Goal: Task Accomplishment & Management: Complete application form

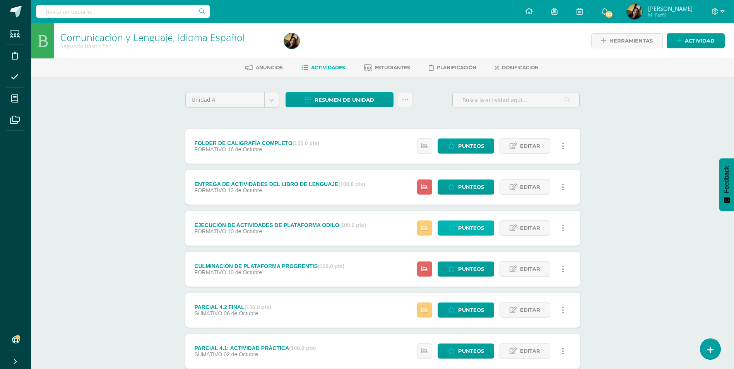
click at [469, 226] on span "Punteos" at bounding box center [471, 228] width 26 height 14
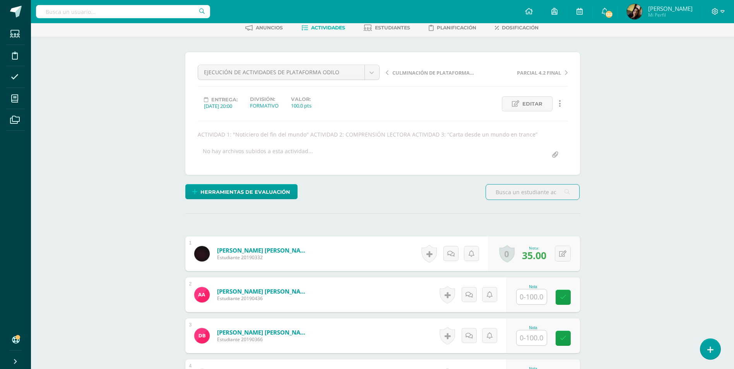
scroll to position [78, 0]
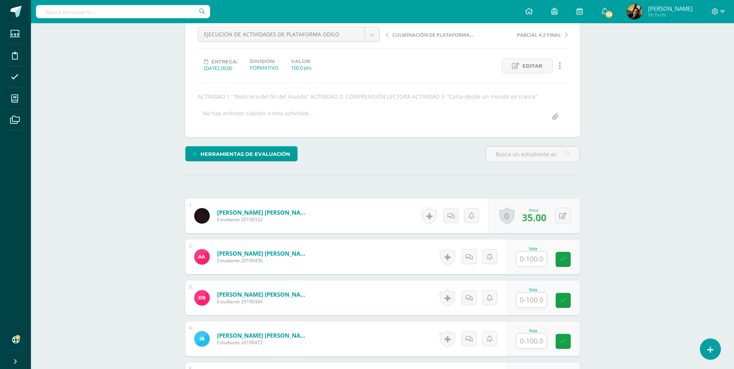
click at [533, 219] on span "35.00" at bounding box center [534, 217] width 24 height 13
click at [563, 215] on button at bounding box center [568, 216] width 16 height 16
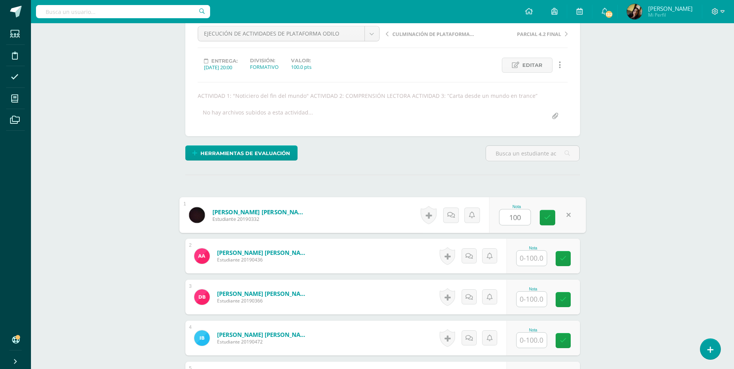
type input "100"
click at [539, 257] on input "text" at bounding box center [536, 258] width 31 height 15
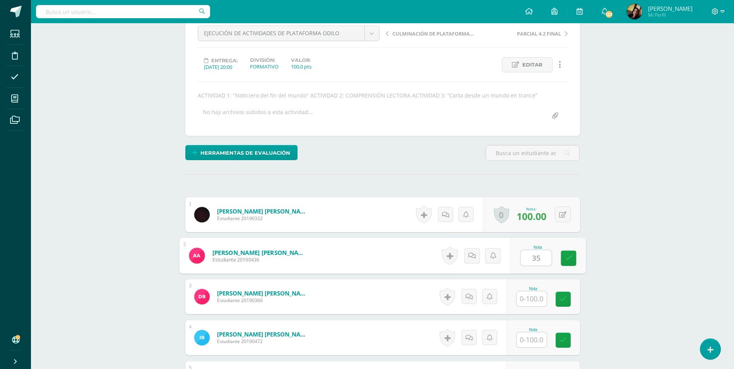
scroll to position [79, 0]
type input "35"
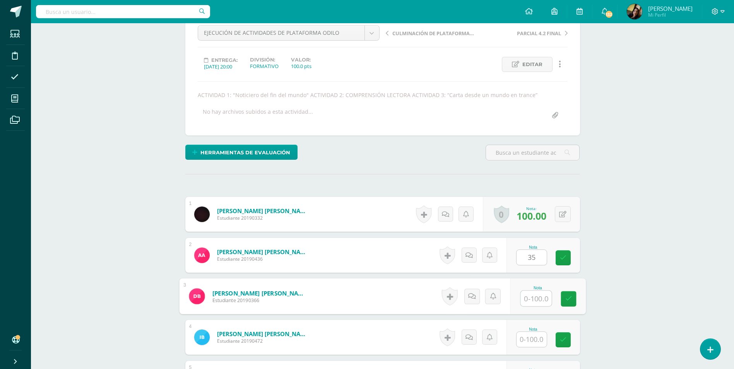
click at [535, 298] on input "text" at bounding box center [536, 298] width 31 height 15
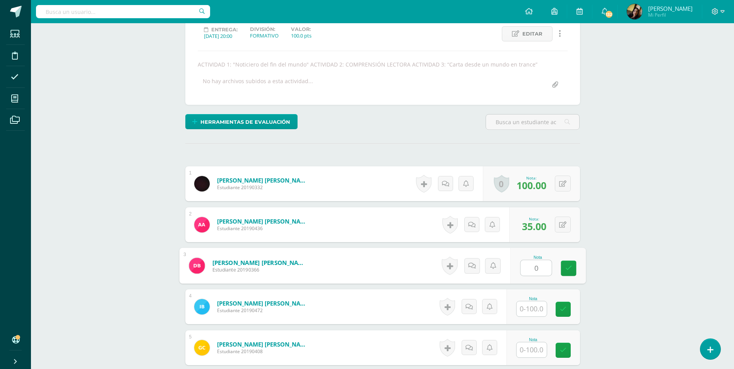
scroll to position [157, 0]
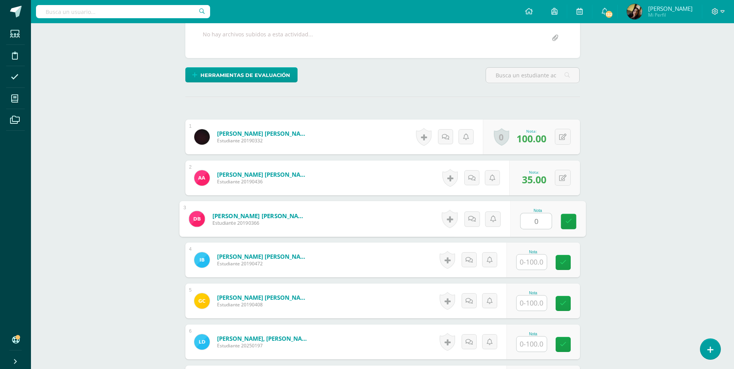
type input "0"
click at [532, 259] on input "text" at bounding box center [532, 262] width 30 height 15
type input "100"
click at [533, 297] on input "text" at bounding box center [532, 303] width 30 height 15
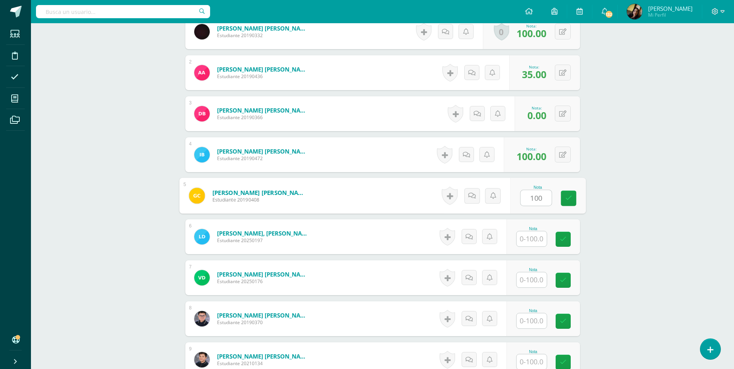
scroll to position [273, 0]
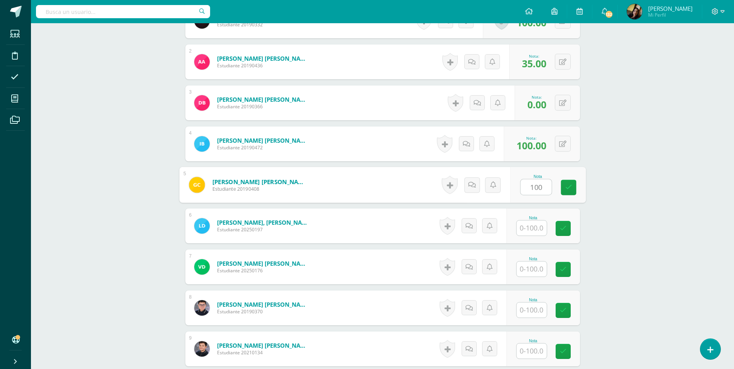
type input "100"
click at [534, 227] on input "text" at bounding box center [536, 228] width 31 height 15
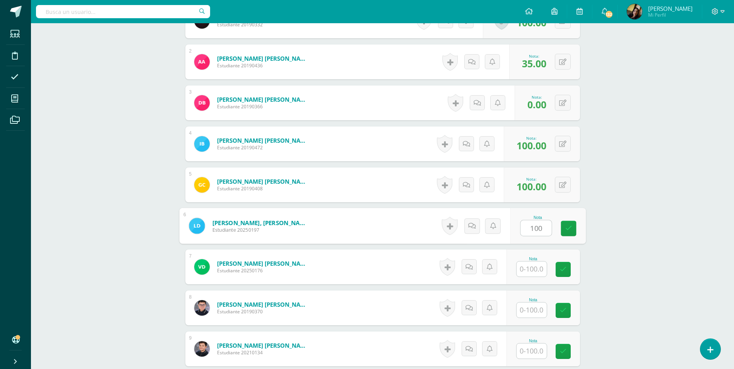
type input "100"
click at [530, 272] on input "text" at bounding box center [536, 269] width 31 height 15
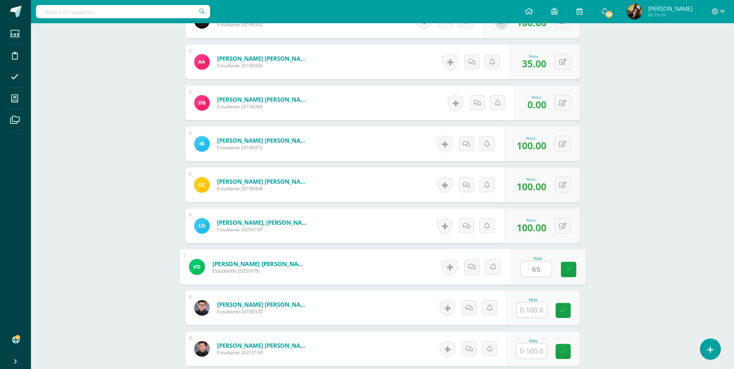
type input "65"
click at [534, 307] on input "text" at bounding box center [536, 310] width 31 height 15
type input "100"
click at [534, 348] on input "text" at bounding box center [532, 351] width 30 height 15
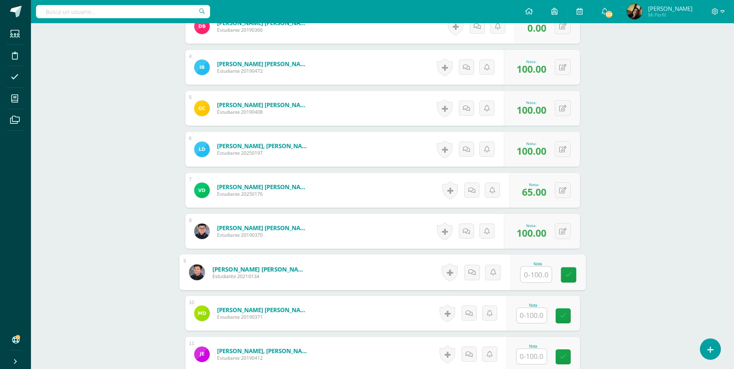
scroll to position [350, 0]
type input "100"
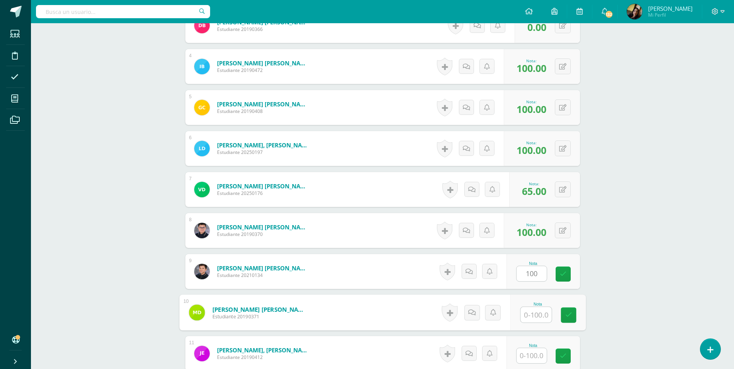
click at [541, 317] on input "text" at bounding box center [536, 314] width 31 height 15
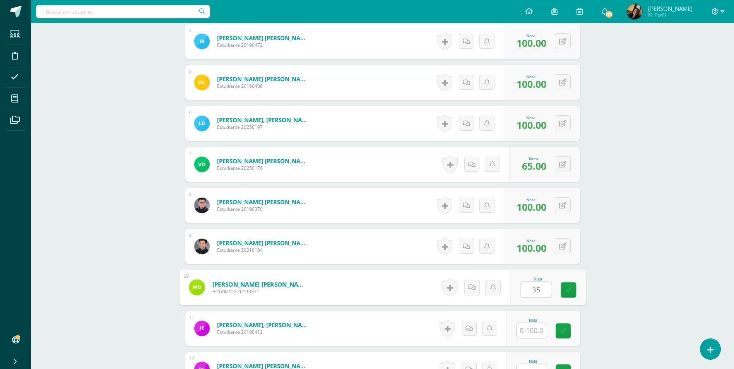
scroll to position [389, 0]
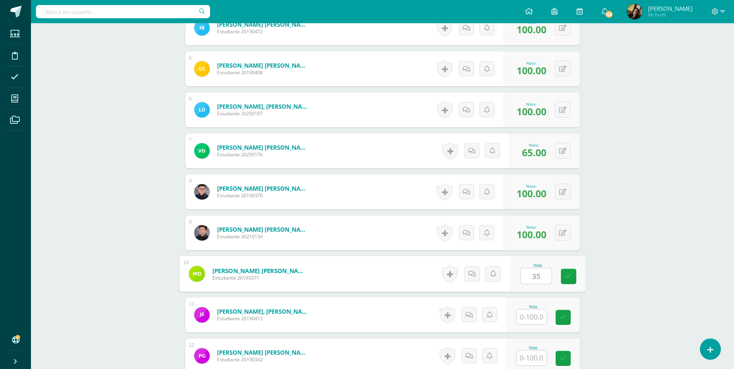
type input "35"
click at [533, 317] on input "text" at bounding box center [532, 317] width 30 height 15
type input "65"
click at [537, 353] on input "text" at bounding box center [536, 358] width 31 height 15
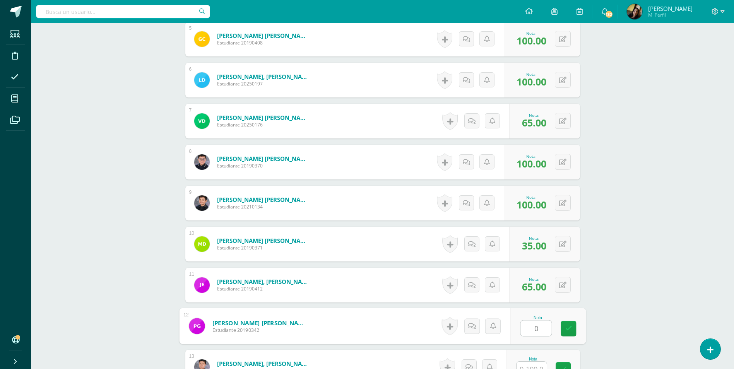
scroll to position [505, 0]
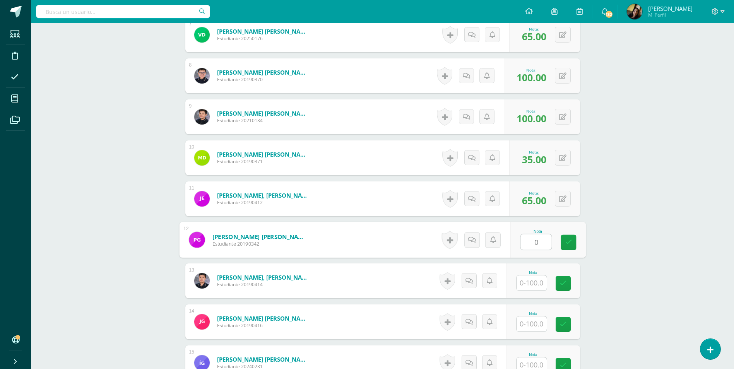
type input "0"
click at [532, 281] on input "text" at bounding box center [532, 283] width 30 height 15
type input "100"
click at [532, 328] on input "text" at bounding box center [536, 324] width 31 height 15
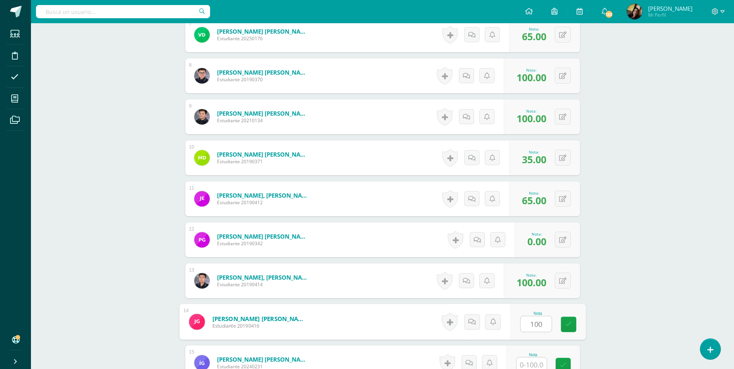
scroll to position [660, 0]
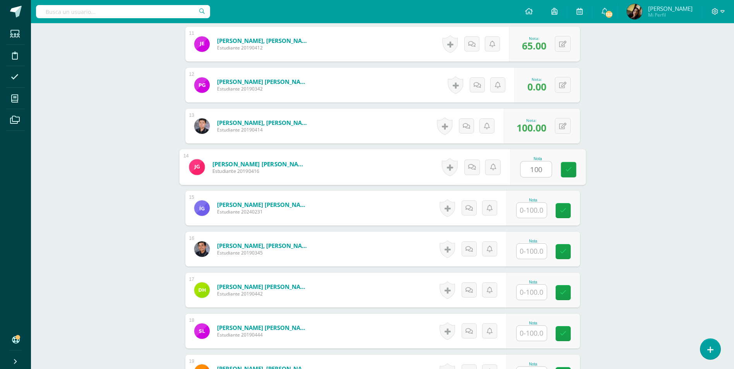
type input "100"
click at [530, 217] on input "text" at bounding box center [532, 210] width 30 height 15
type input "100"
click at [524, 254] on input "text" at bounding box center [532, 251] width 30 height 15
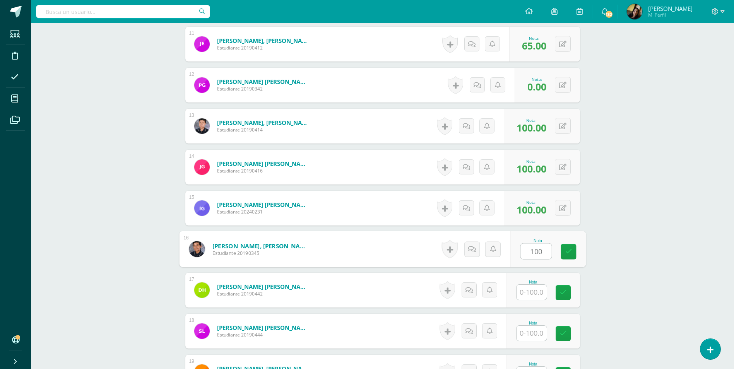
type input "100"
click at [537, 297] on input "text" at bounding box center [536, 292] width 31 height 15
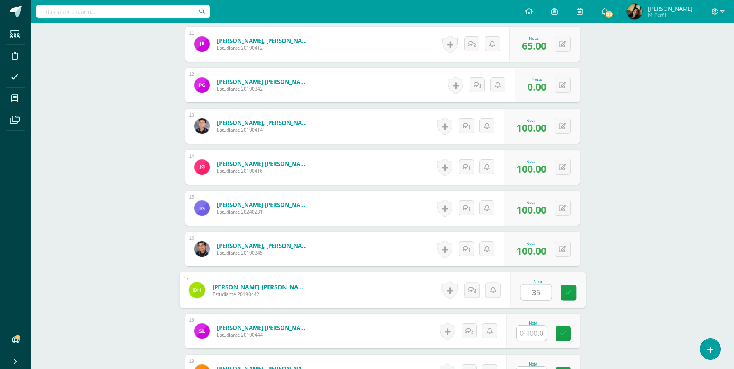
type input "35"
click at [532, 334] on input "text" at bounding box center [532, 333] width 30 height 15
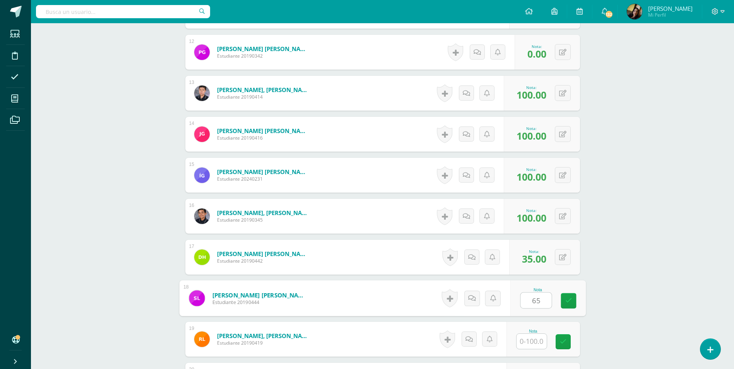
scroll to position [737, 0]
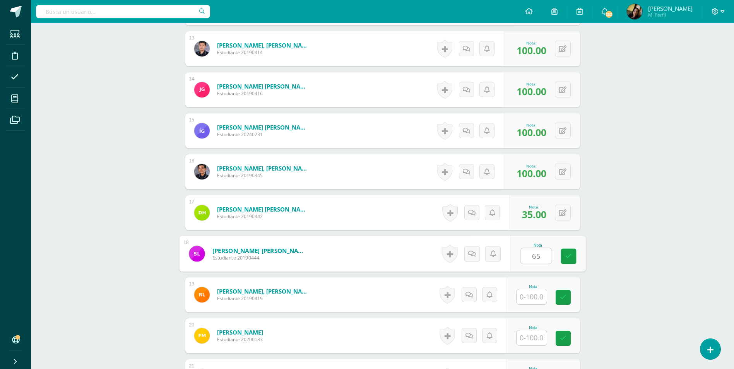
type input "65"
click at [533, 295] on input "text" at bounding box center [532, 297] width 30 height 15
type input "0"
click at [531, 331] on input "text" at bounding box center [536, 338] width 31 height 15
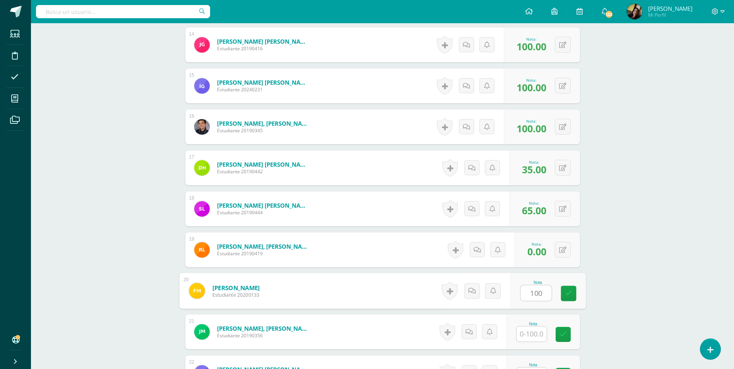
scroll to position [931, 0]
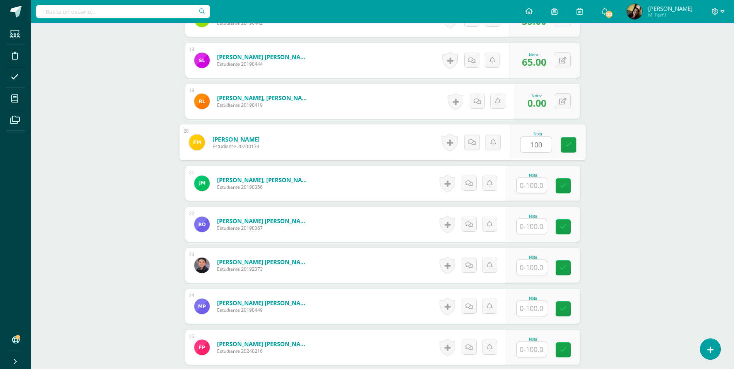
type input "100"
click at [526, 187] on input "text" at bounding box center [532, 185] width 30 height 15
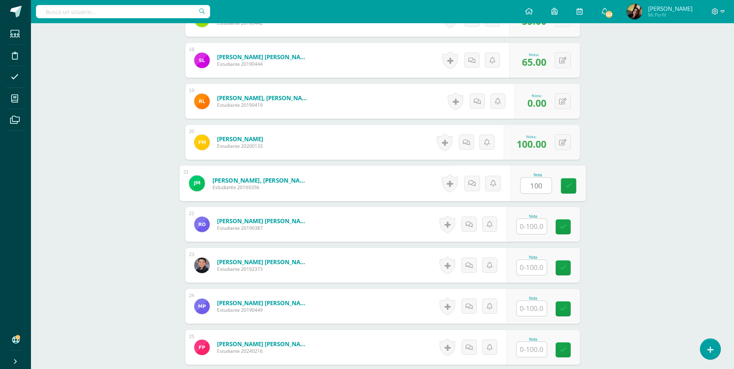
type input "100"
click at [529, 221] on input "text" at bounding box center [532, 226] width 30 height 15
type input "0"
click at [538, 261] on input "text" at bounding box center [536, 267] width 31 height 15
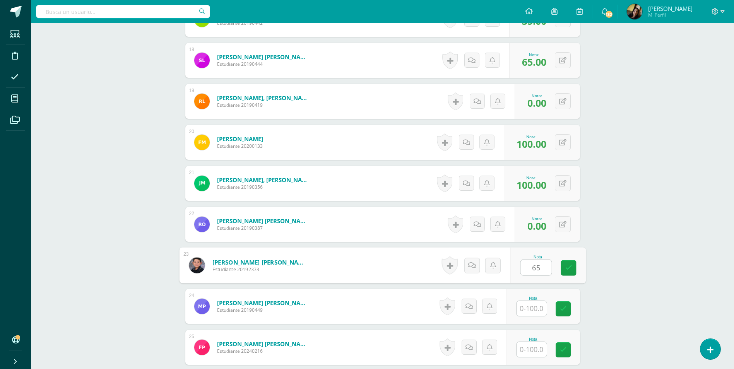
type input "65"
click at [538, 310] on input "text" at bounding box center [532, 308] width 30 height 15
type input "100"
click at [539, 351] on input "text" at bounding box center [536, 349] width 31 height 15
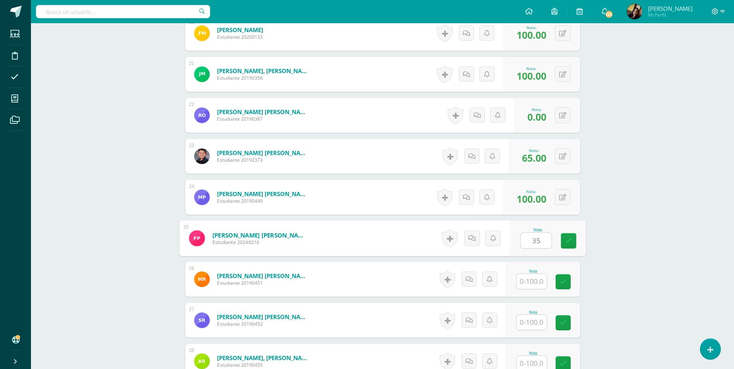
scroll to position [1047, 0]
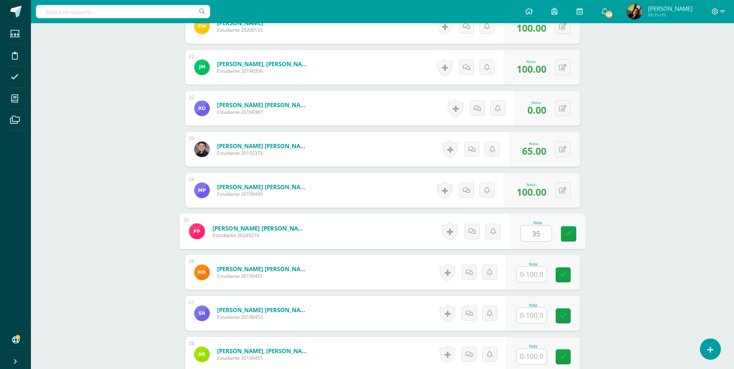
type input "35"
click at [537, 275] on input "text" at bounding box center [536, 274] width 31 height 15
type input "65"
click at [532, 312] on input "text" at bounding box center [532, 315] width 30 height 15
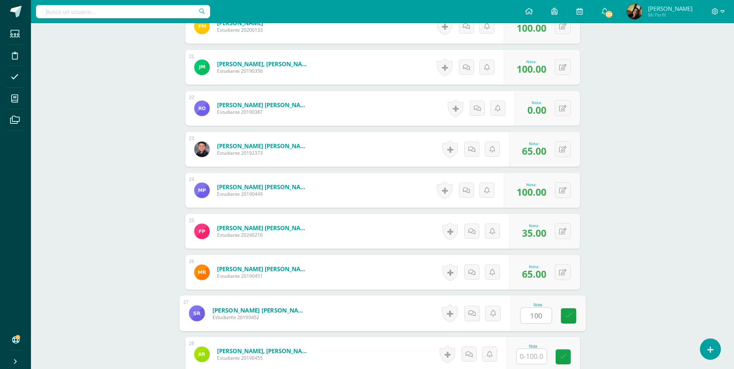
type input "100"
click at [535, 355] on input "text" at bounding box center [532, 356] width 30 height 15
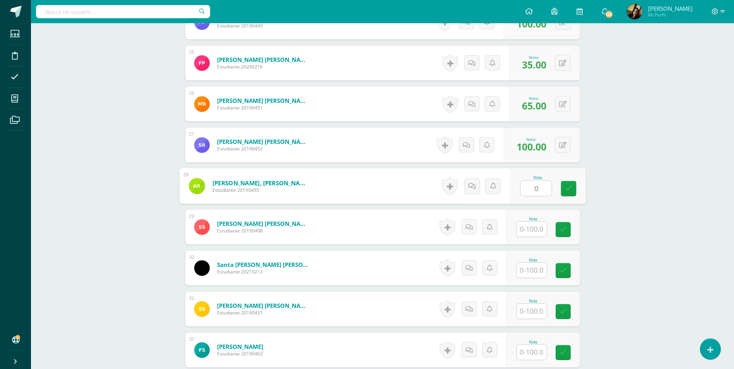
scroll to position [1241, 0]
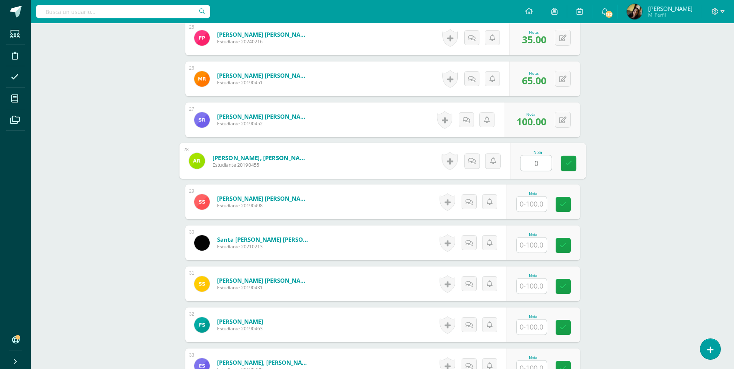
type input "0"
click at [538, 202] on input "text" at bounding box center [536, 204] width 31 height 15
type input "100"
click at [531, 248] on input "text" at bounding box center [536, 245] width 31 height 15
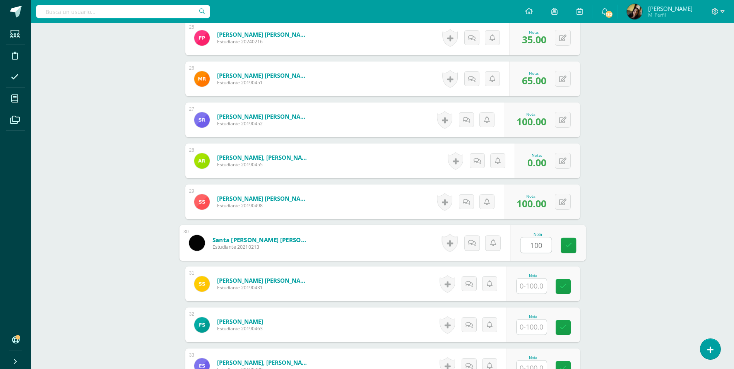
type input "100"
click at [528, 285] on input "text" at bounding box center [536, 286] width 31 height 15
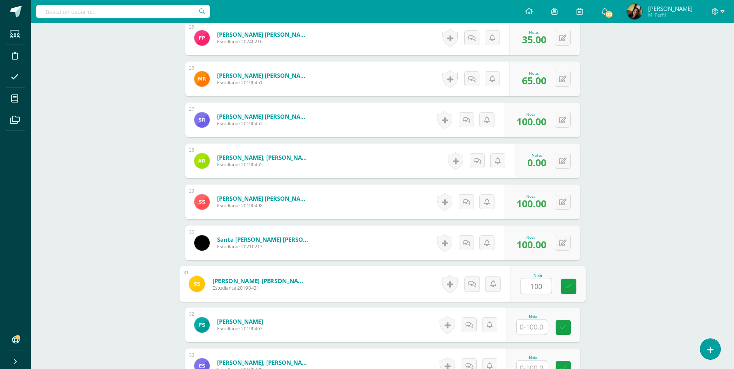
type input "100"
click at [532, 324] on input "text" at bounding box center [532, 327] width 30 height 15
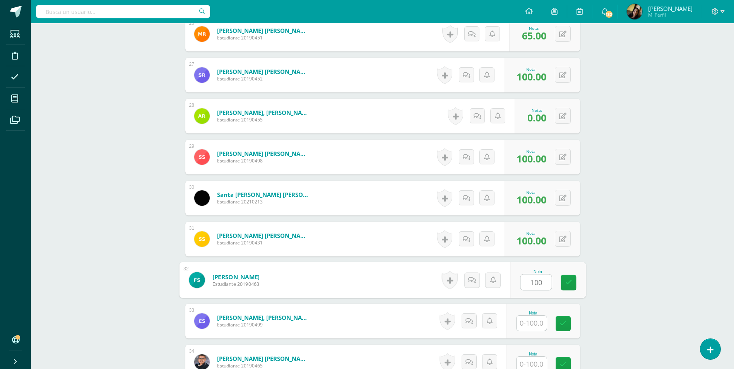
scroll to position [1357, 0]
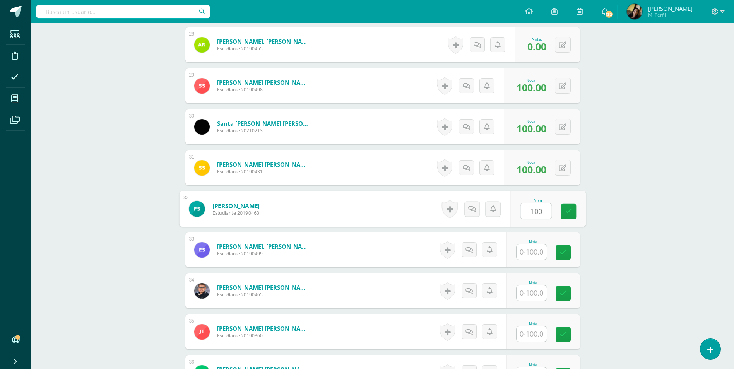
type input "100"
click at [532, 256] on input "text" at bounding box center [532, 252] width 30 height 15
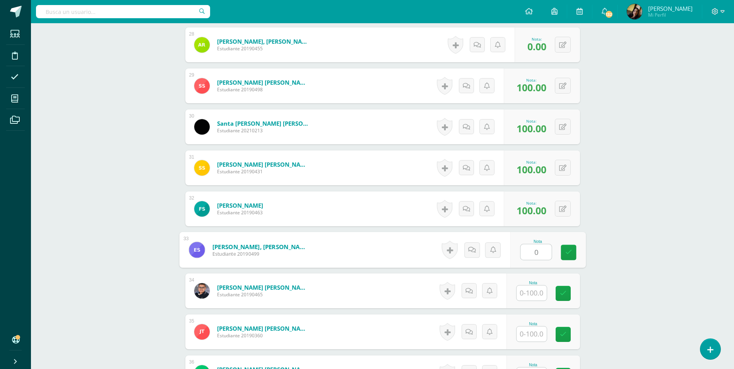
type input "0"
click at [537, 286] on input "text" at bounding box center [536, 293] width 31 height 15
click at [539, 331] on input "text" at bounding box center [532, 334] width 30 height 15
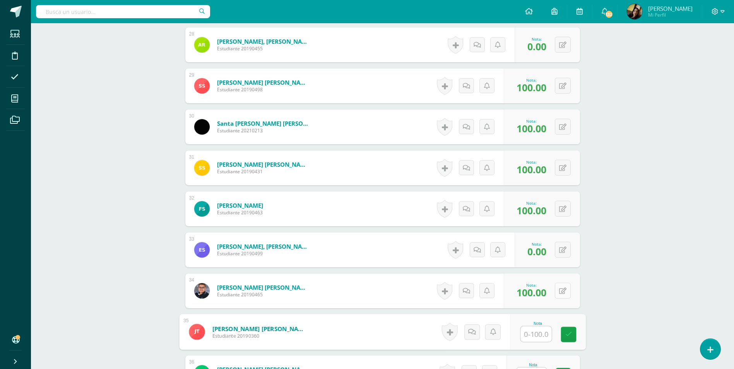
click at [566, 290] on icon at bounding box center [562, 291] width 7 height 7
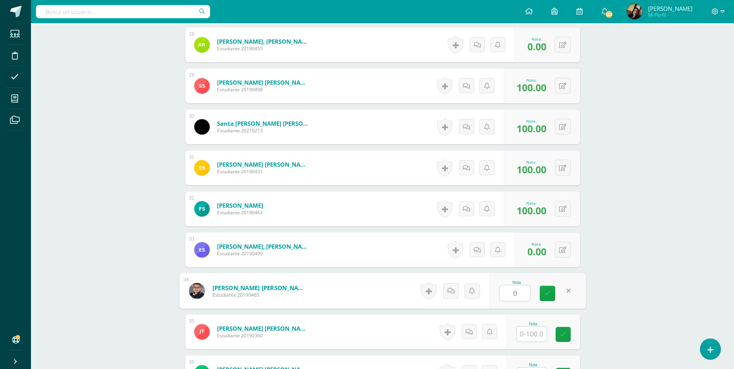
type input "0"
click at [533, 331] on input "text" at bounding box center [536, 334] width 31 height 15
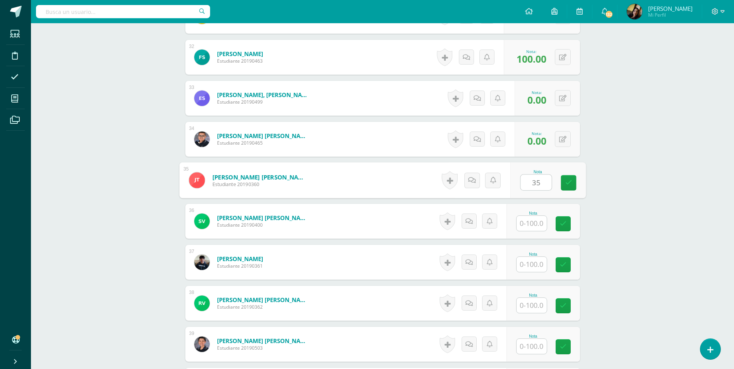
scroll to position [1512, 0]
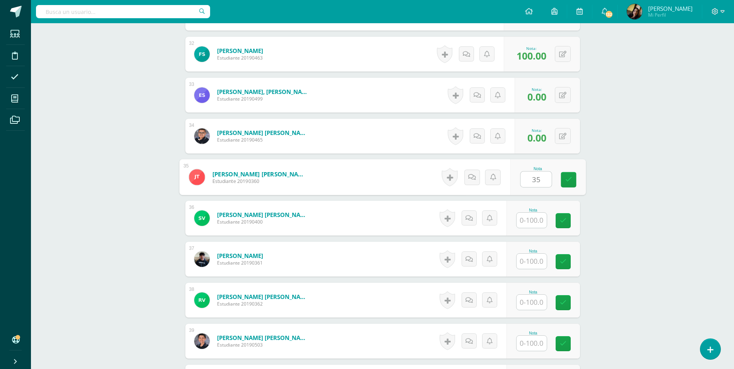
type input "35"
click at [531, 220] on input "text" at bounding box center [532, 220] width 30 height 15
type input "65"
click at [530, 257] on input "text" at bounding box center [532, 261] width 30 height 15
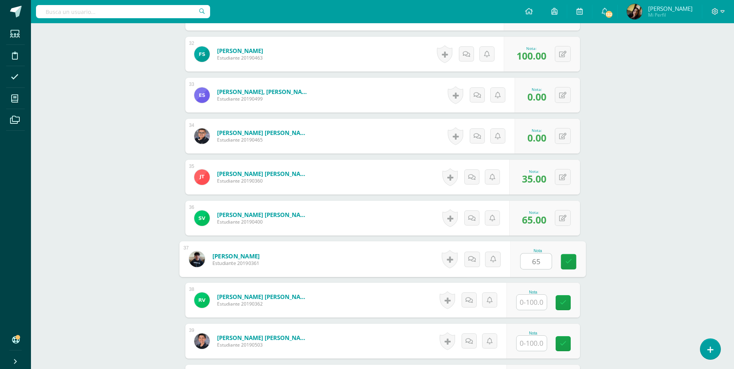
type input "65"
click at [534, 300] on input "text" at bounding box center [536, 302] width 31 height 15
type input "100"
click at [536, 348] on input "text" at bounding box center [536, 343] width 31 height 15
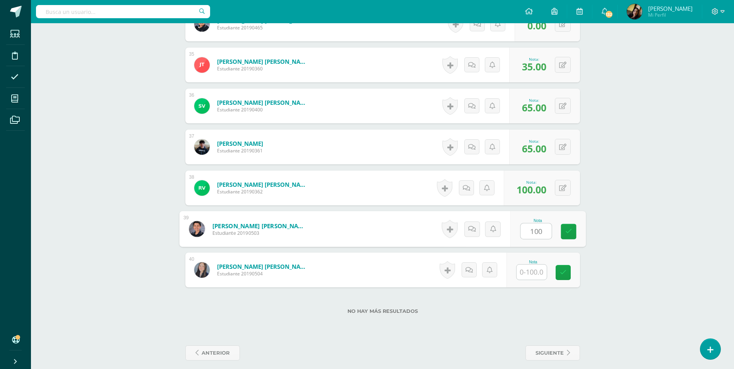
scroll to position [1628, 0]
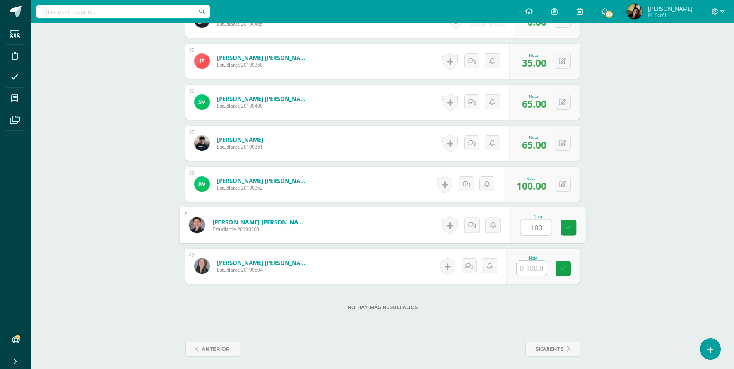
type input "100"
click at [528, 271] on input "text" at bounding box center [532, 268] width 30 height 15
type input "35"
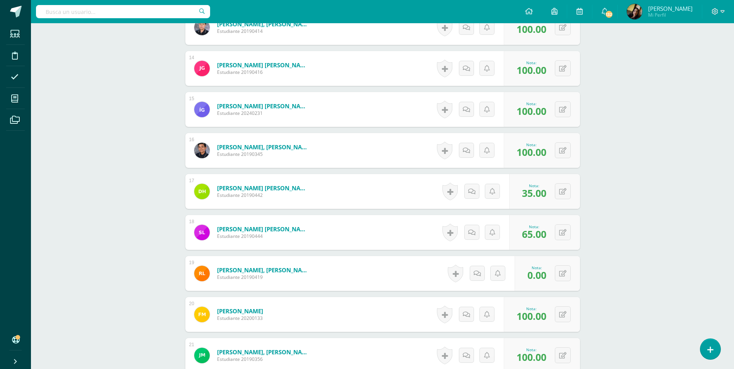
scroll to position [699, 0]
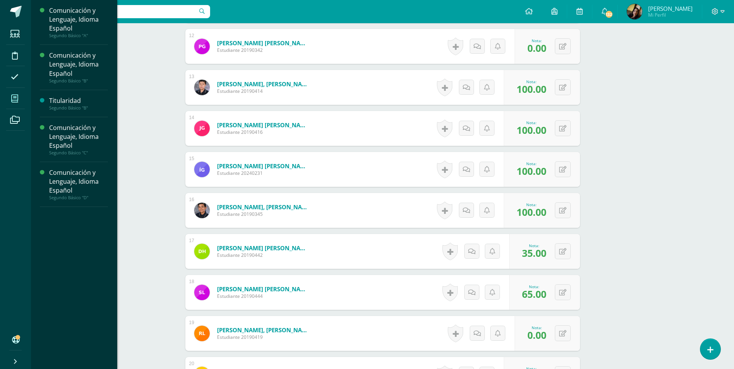
click at [14, 100] on icon at bounding box center [14, 99] width 7 height 8
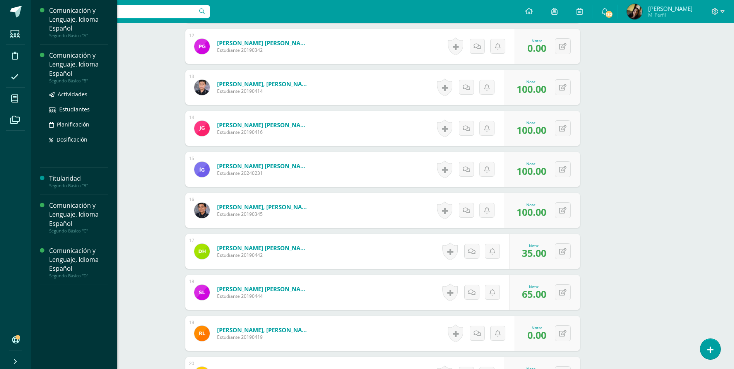
click at [82, 74] on div "Comunicación y Lenguaje, Idioma Español" at bounding box center [78, 64] width 59 height 27
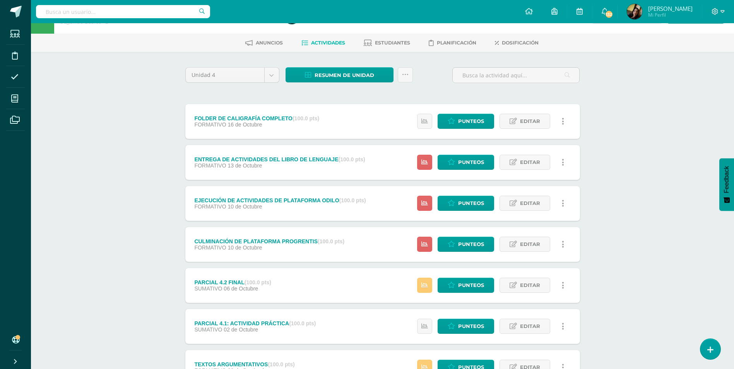
scroll to position [39, 0]
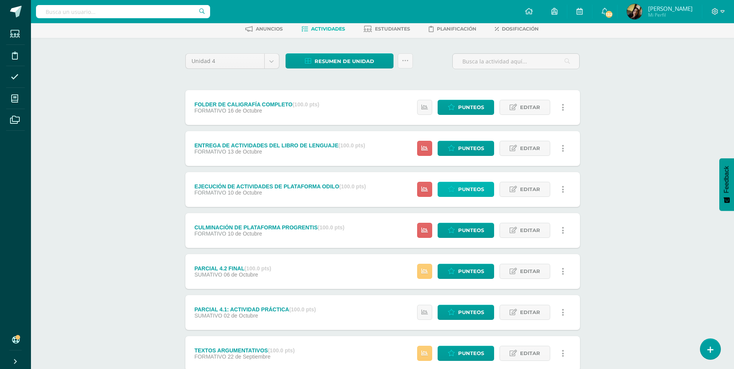
click at [467, 189] on span "Punteos" at bounding box center [471, 189] width 26 height 14
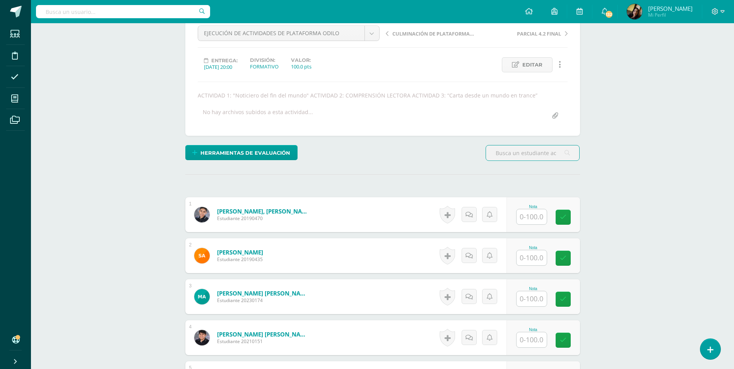
scroll to position [79, 0]
click at [535, 213] on input "text" at bounding box center [536, 216] width 31 height 15
type input "100"
click at [537, 253] on input "text" at bounding box center [536, 257] width 31 height 15
type input "100"
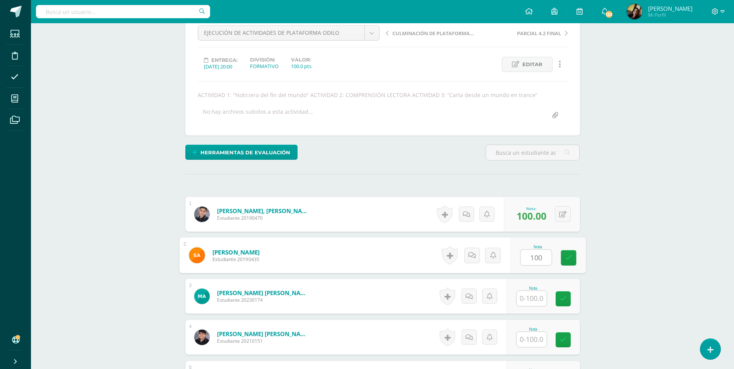
click at [534, 298] on input "text" at bounding box center [532, 298] width 30 height 15
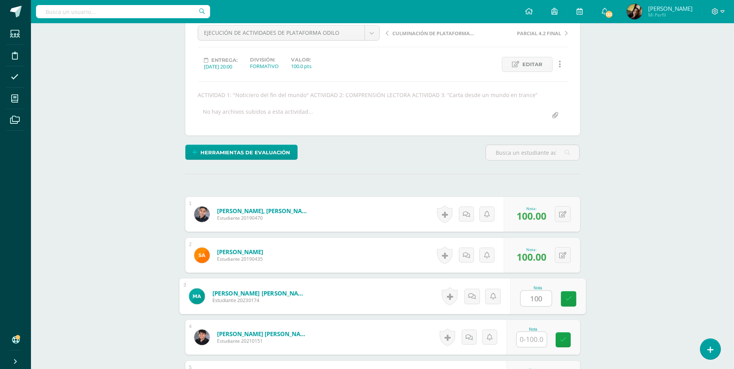
type input "100"
click at [532, 336] on input "text" at bounding box center [536, 339] width 31 height 15
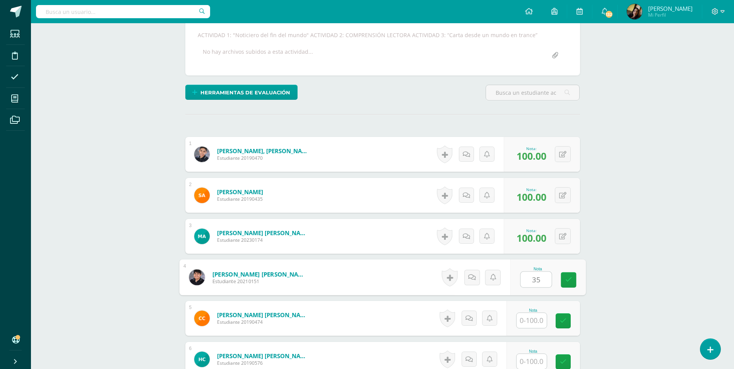
scroll to position [234, 0]
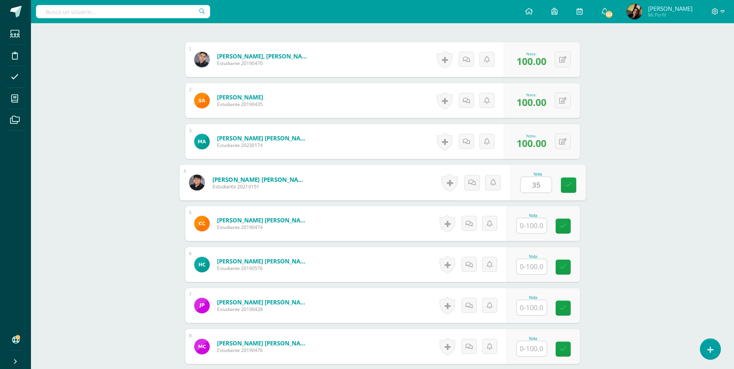
type input "35"
click at [529, 218] on input "text" at bounding box center [536, 225] width 31 height 15
type input "100"
click at [530, 266] on input "text" at bounding box center [532, 266] width 30 height 15
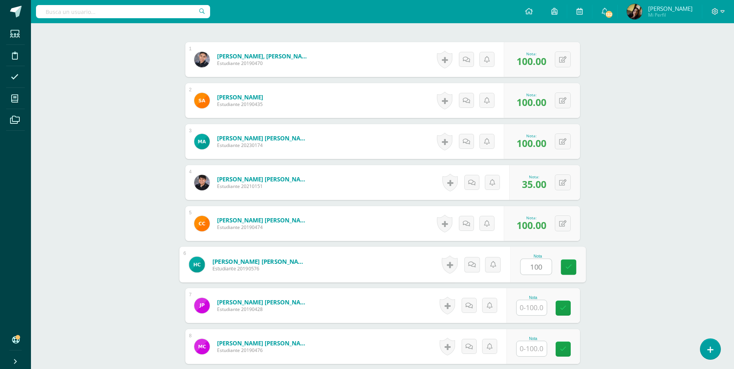
type input "100"
click at [535, 311] on input "text" at bounding box center [536, 307] width 31 height 15
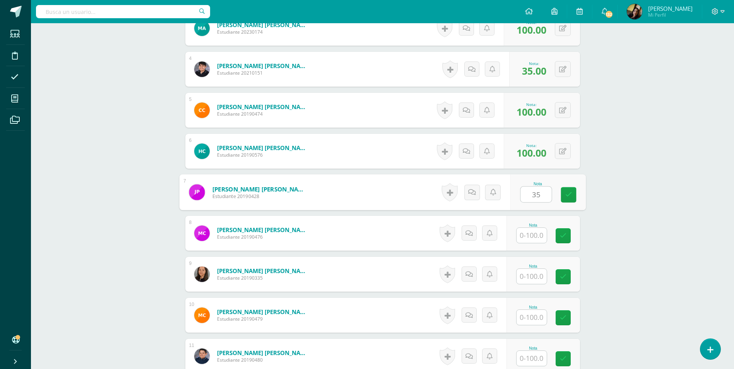
scroll to position [350, 0]
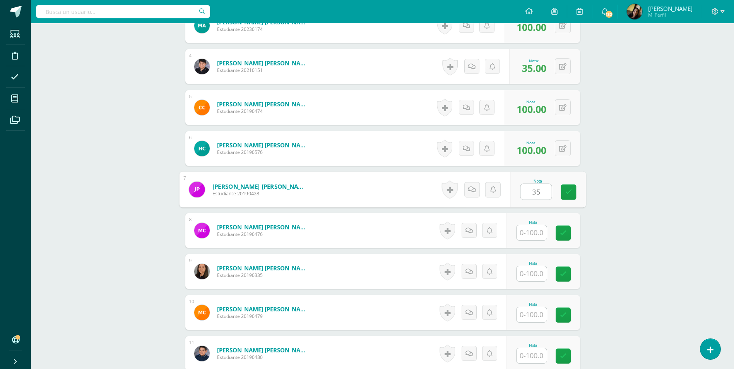
type input "35"
click at [526, 231] on input "text" at bounding box center [532, 232] width 30 height 15
type input "100"
click at [532, 268] on input "text" at bounding box center [532, 273] width 30 height 15
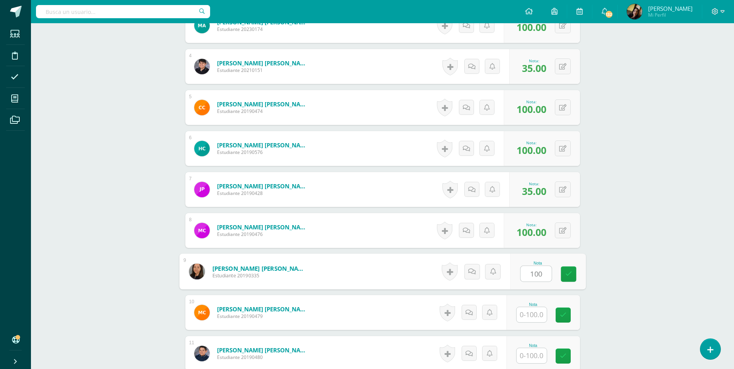
type input "100"
click at [534, 317] on input "text" at bounding box center [532, 314] width 30 height 15
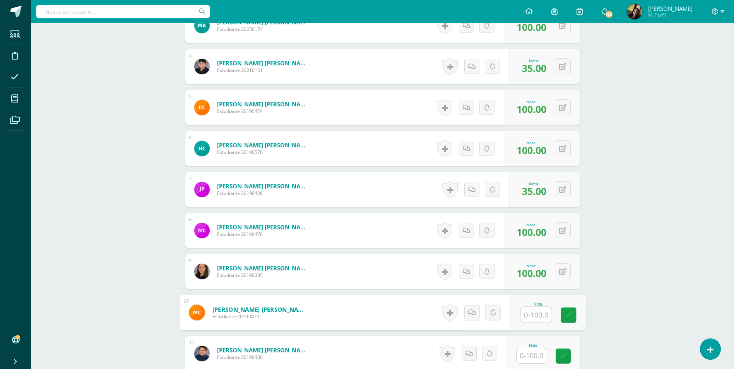
type input "2"
type input "100"
click at [529, 361] on input "text" at bounding box center [532, 355] width 30 height 15
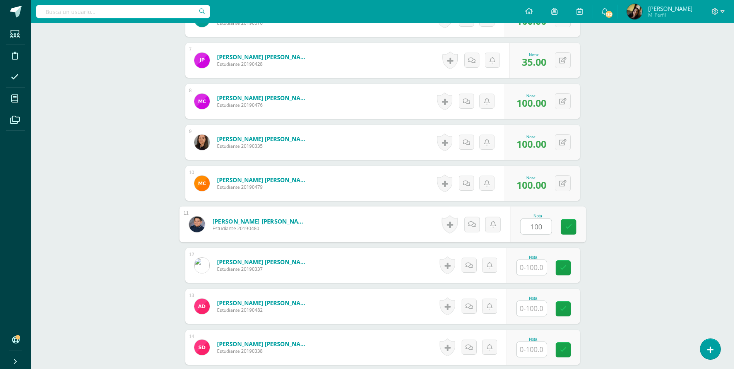
scroll to position [505, 0]
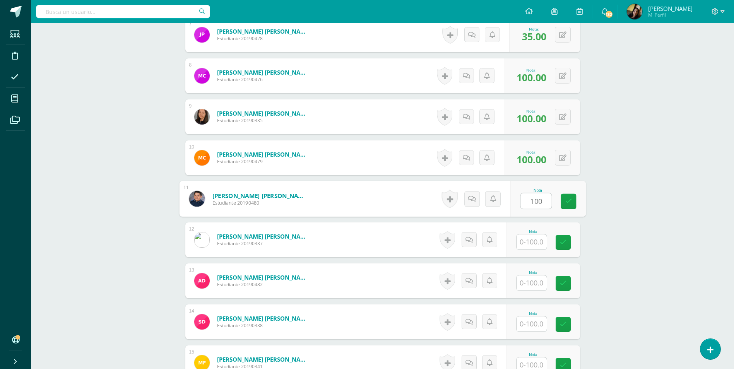
type input "100"
click at [528, 242] on input "text" at bounding box center [536, 242] width 31 height 15
type input "100"
click at [530, 281] on input "text" at bounding box center [532, 283] width 30 height 15
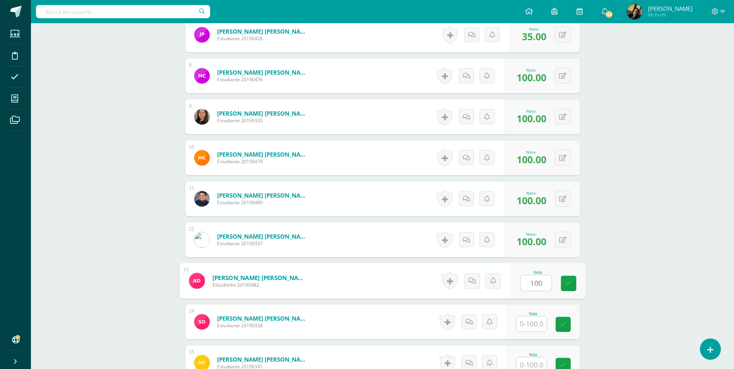
type input "100"
click at [527, 319] on input "text" at bounding box center [532, 324] width 30 height 15
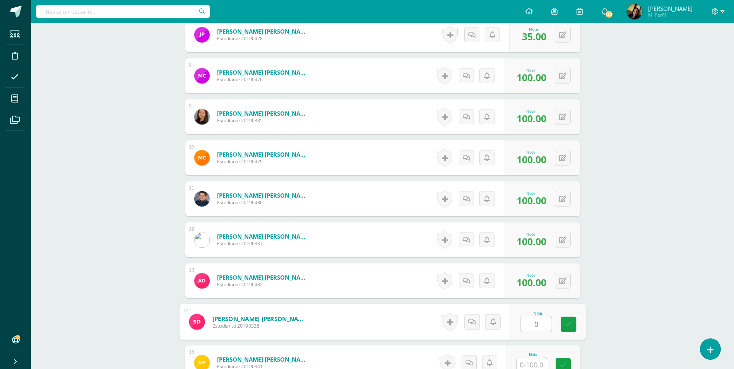
scroll to position [660, 0]
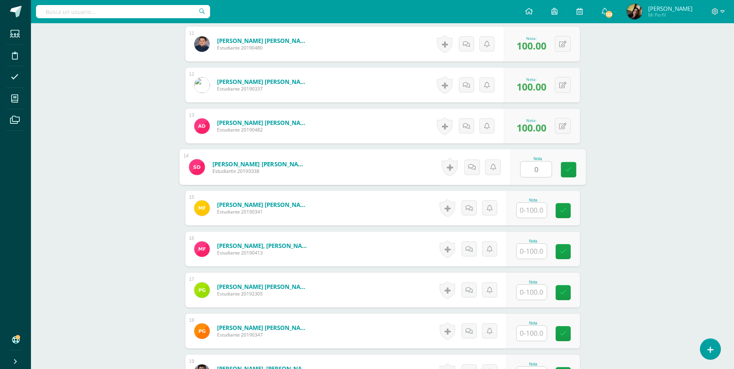
type input "0"
click at [533, 202] on div at bounding box center [531, 210] width 31 height 16
click at [535, 205] on input "text" at bounding box center [532, 210] width 30 height 15
type input "100"
click at [532, 248] on input "text" at bounding box center [536, 251] width 31 height 15
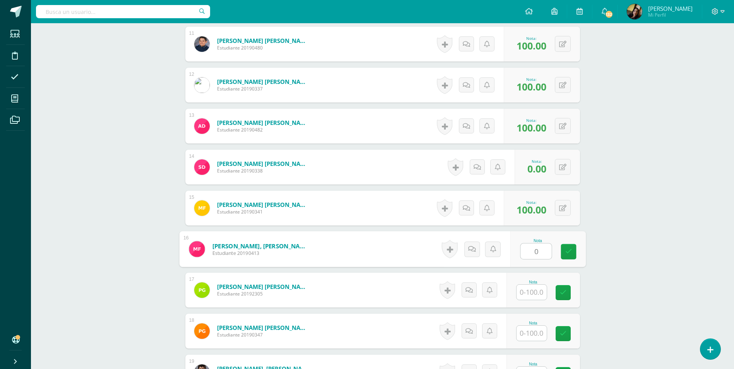
type input "0"
click at [533, 287] on input "text" at bounding box center [532, 292] width 30 height 15
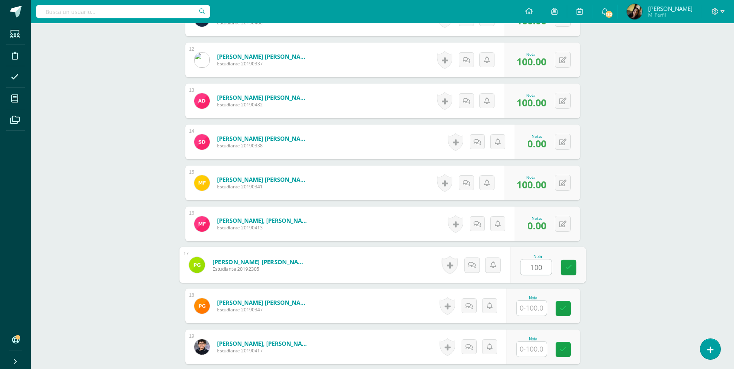
scroll to position [699, 0]
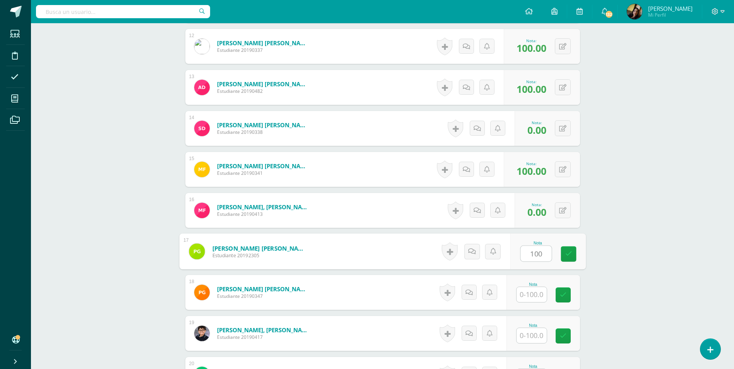
type input "100"
click at [534, 298] on input "text" at bounding box center [532, 294] width 30 height 15
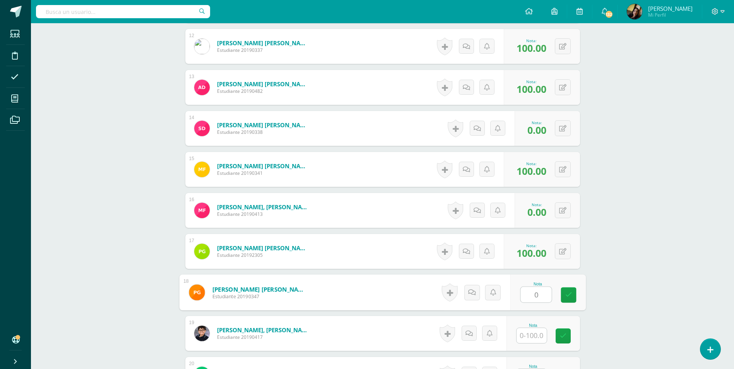
type input "0"
click at [533, 337] on input "text" at bounding box center [536, 335] width 31 height 15
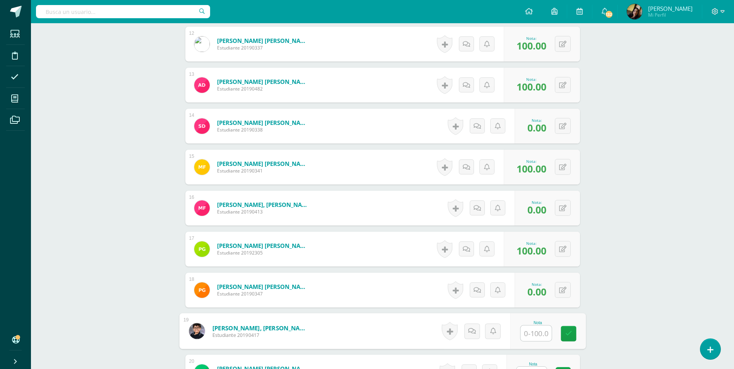
scroll to position [737, 0]
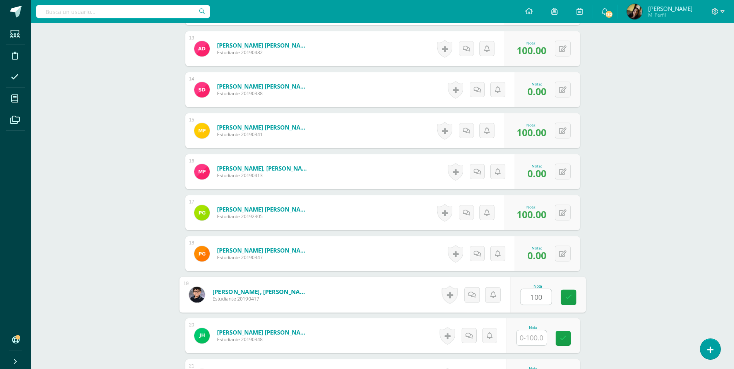
type input "100"
click at [541, 336] on input "text" at bounding box center [536, 338] width 31 height 15
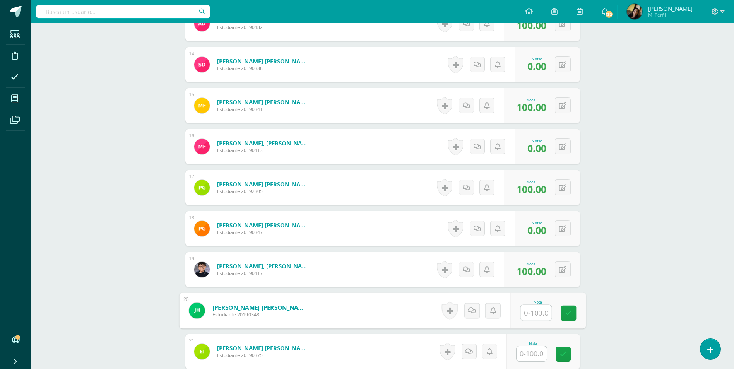
scroll to position [815, 0]
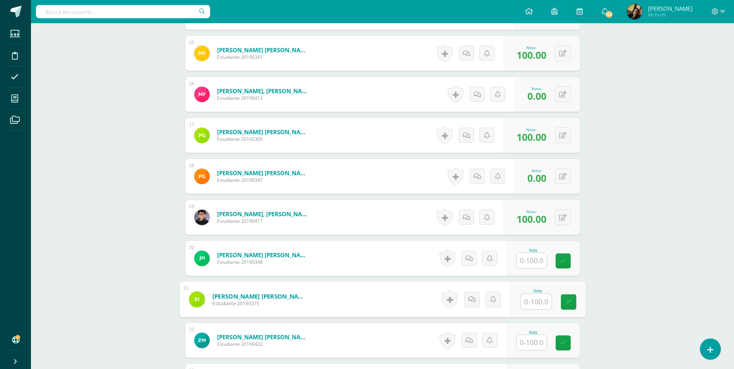
click at [532, 300] on input "text" at bounding box center [536, 301] width 31 height 15
type input "100"
click at [527, 259] on input "text" at bounding box center [532, 260] width 30 height 15
type input "100"
click at [532, 299] on span "100.00" at bounding box center [532, 301] width 30 height 13
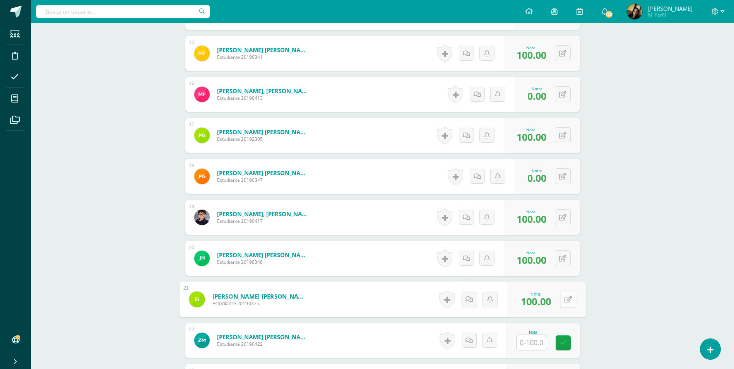
click at [560, 304] on button at bounding box center [568, 300] width 16 height 16
click at [534, 338] on input "text" at bounding box center [536, 342] width 31 height 15
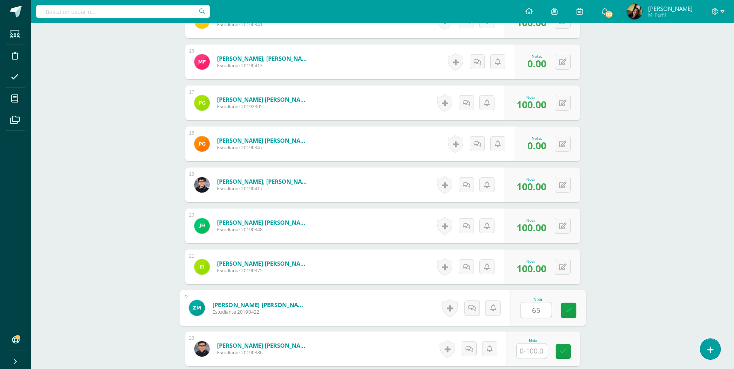
scroll to position [892, 0]
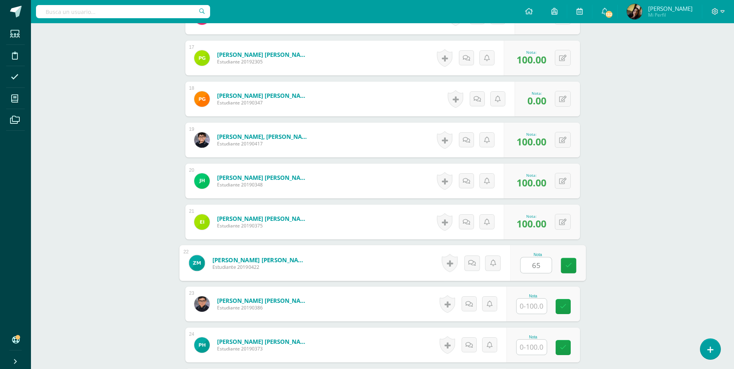
type input "65"
click at [532, 303] on input "text" at bounding box center [532, 306] width 30 height 15
type input "100"
click at [536, 350] on input "text" at bounding box center [536, 347] width 31 height 15
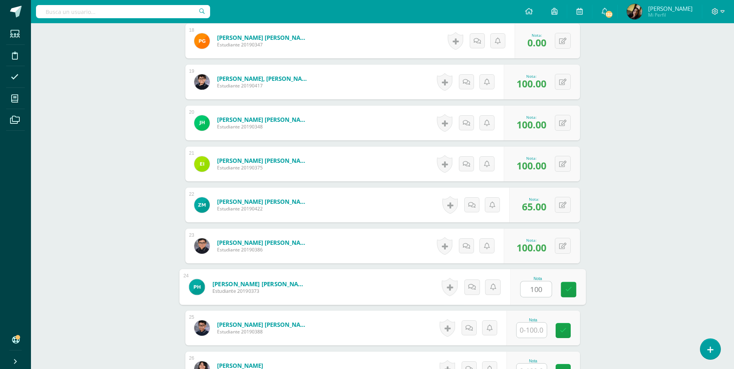
scroll to position [1086, 0]
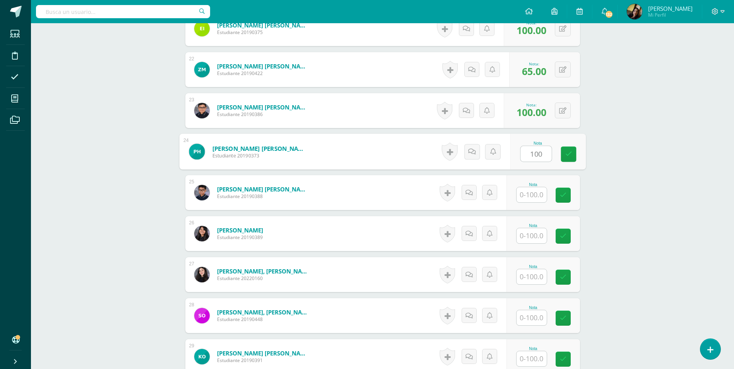
type input "100"
click at [536, 198] on input "text" at bounding box center [536, 194] width 31 height 15
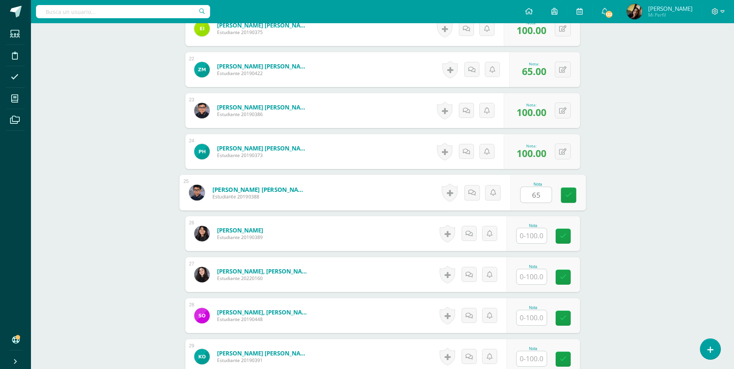
type input "65"
click at [531, 236] on input "text" at bounding box center [532, 235] width 30 height 15
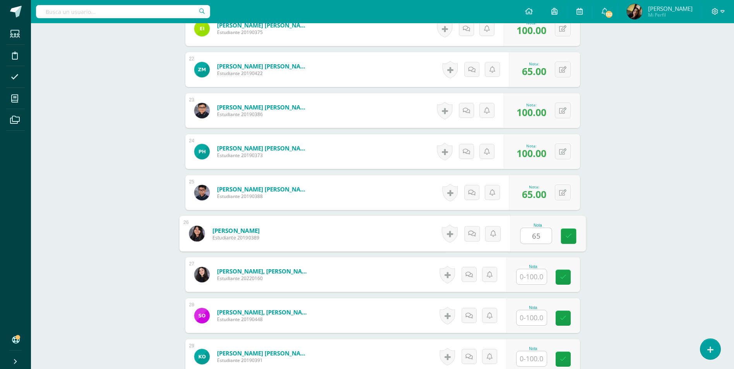
type input "65"
click at [533, 276] on input "text" at bounding box center [536, 276] width 31 height 15
type input "100"
click at [543, 322] on input "text" at bounding box center [536, 317] width 31 height 15
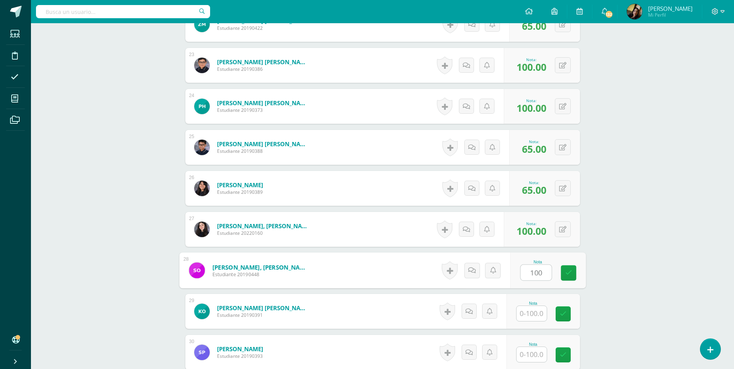
scroll to position [1241, 0]
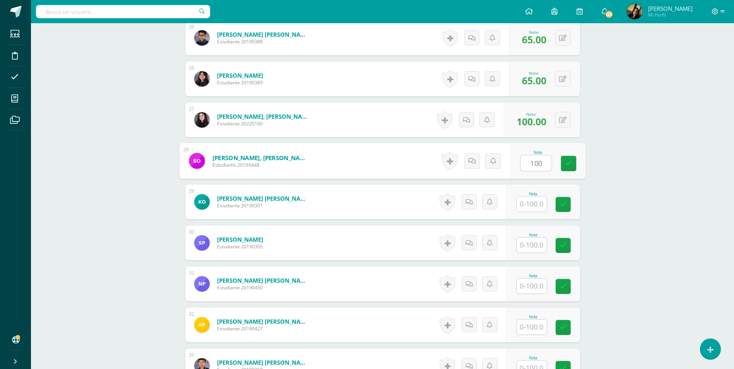
type input "100"
click at [531, 204] on input "text" at bounding box center [532, 204] width 30 height 15
type input "100"
click at [535, 238] on input "text" at bounding box center [536, 245] width 31 height 15
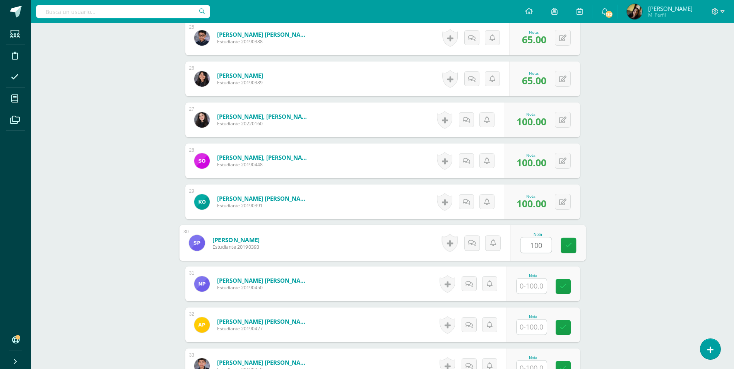
type input "100"
click at [536, 290] on input "text" at bounding box center [536, 286] width 31 height 15
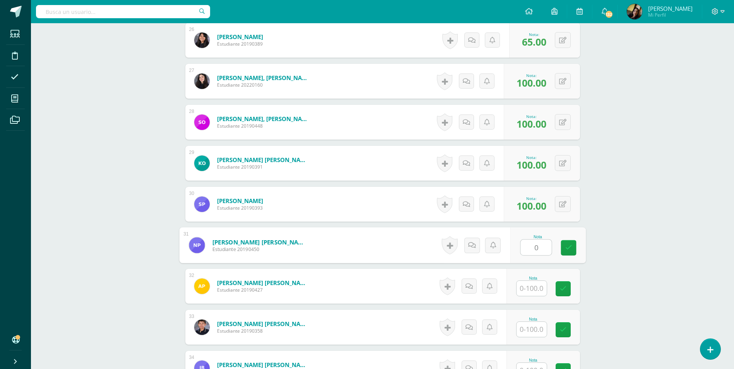
type input "0"
click at [535, 292] on input "text" at bounding box center [532, 288] width 30 height 15
type input "35"
click at [534, 329] on input "text" at bounding box center [532, 329] width 30 height 15
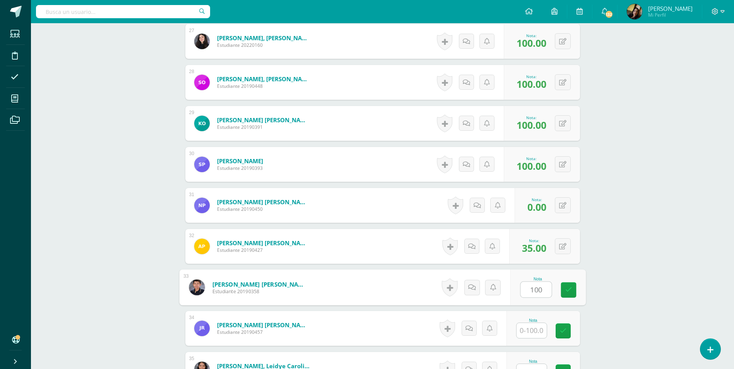
scroll to position [1434, 0]
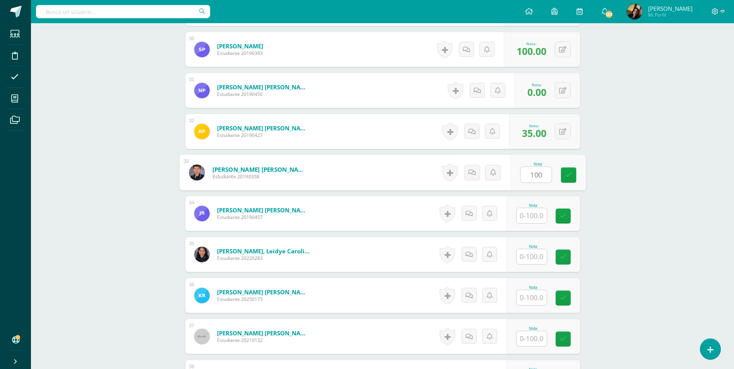
type input "100"
click at [535, 212] on input "text" at bounding box center [536, 215] width 31 height 15
type input "5"
type input "65"
click at [532, 253] on input "text" at bounding box center [532, 256] width 30 height 15
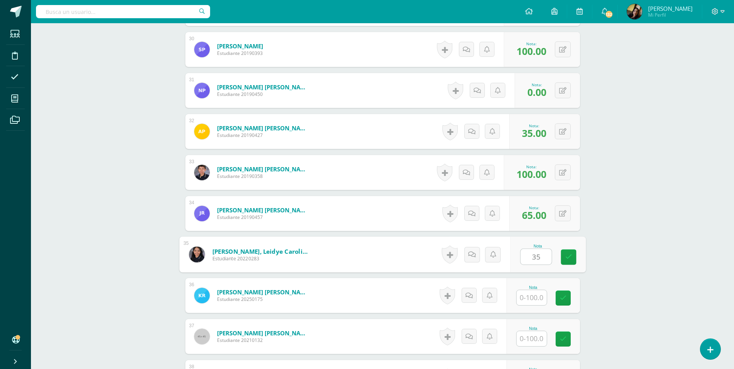
type input "35"
click at [530, 302] on input "text" at bounding box center [532, 297] width 30 height 15
type input "100"
click at [537, 336] on input "text" at bounding box center [536, 338] width 31 height 15
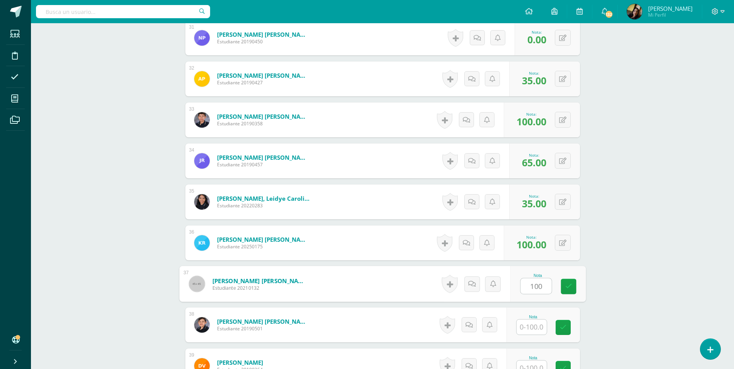
scroll to position [1628, 0]
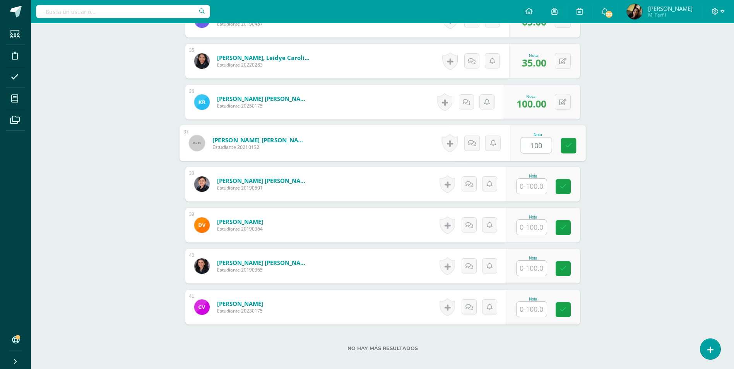
type input "100"
click at [536, 184] on input "text" at bounding box center [532, 186] width 30 height 15
type input "100"
click at [544, 231] on input "text" at bounding box center [532, 227] width 30 height 15
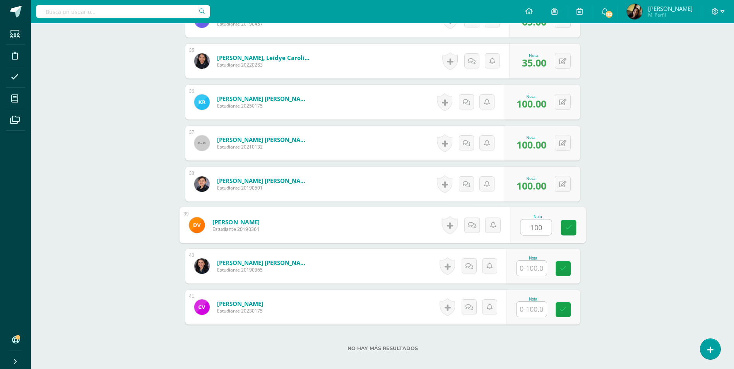
type input "100"
click at [537, 265] on input "text" at bounding box center [532, 268] width 30 height 15
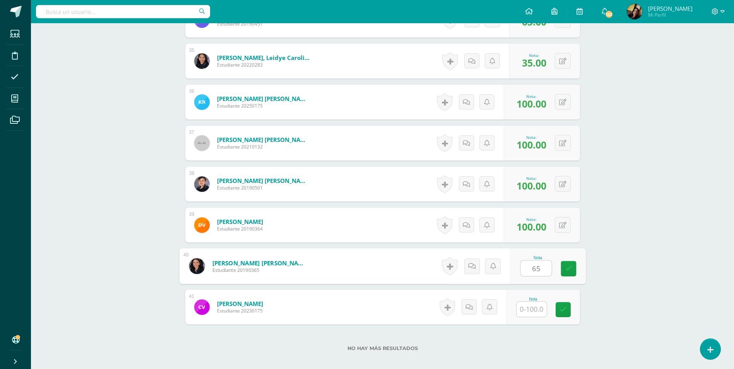
type input "65"
click at [535, 318] on div "Nota" at bounding box center [544, 307] width 74 height 35
click at [536, 314] on input "text" at bounding box center [536, 309] width 31 height 15
type input "65"
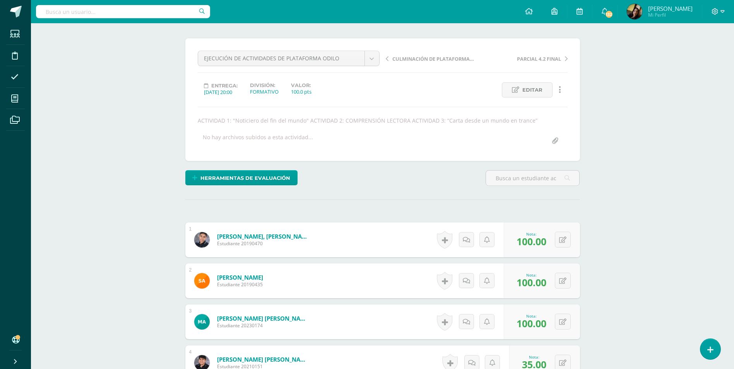
scroll to position [0, 0]
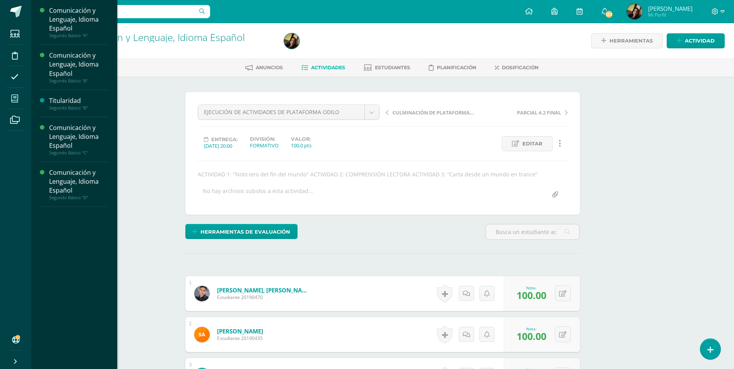
click at [16, 98] on icon at bounding box center [14, 99] width 7 height 8
click at [96, 147] on div "Comunicación y Lenguaje, Idioma Español" at bounding box center [78, 136] width 59 height 27
click at [96, 140] on div "Comunicación y Lenguaje, Idioma Español" at bounding box center [78, 136] width 59 height 27
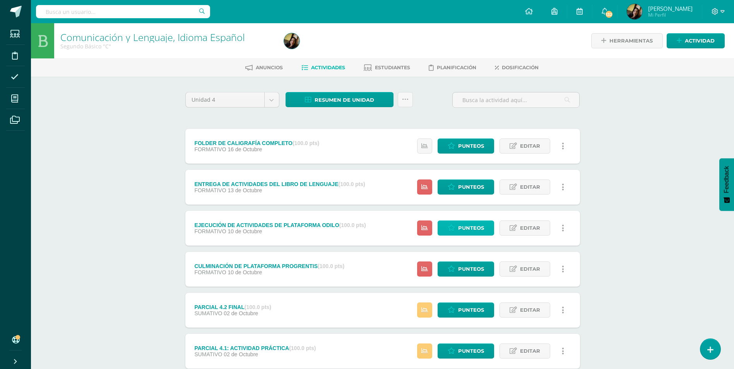
click at [451, 232] on link "Punteos" at bounding box center [466, 228] width 57 height 15
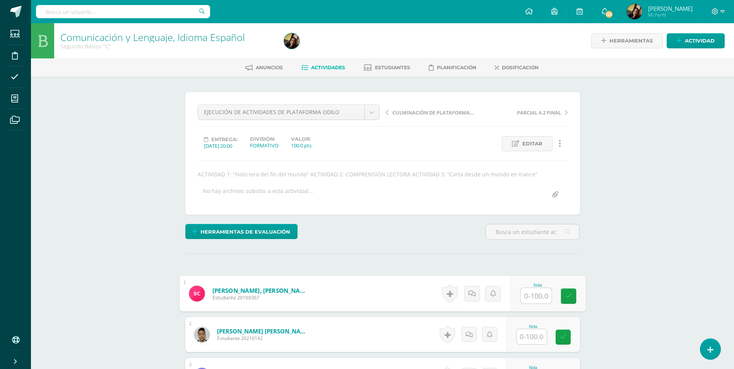
click at [534, 293] on input "text" at bounding box center [536, 295] width 31 height 15
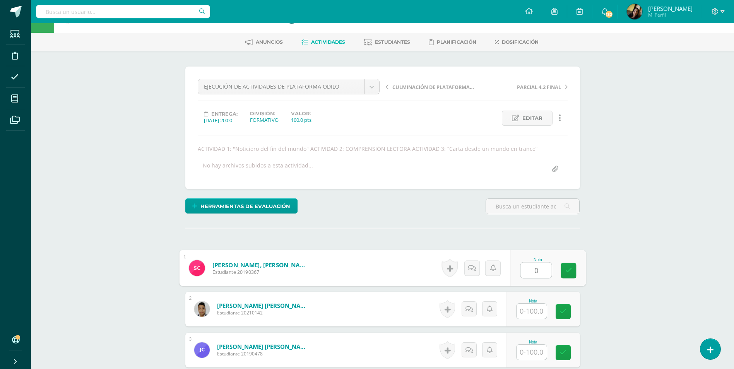
scroll to position [39, 0]
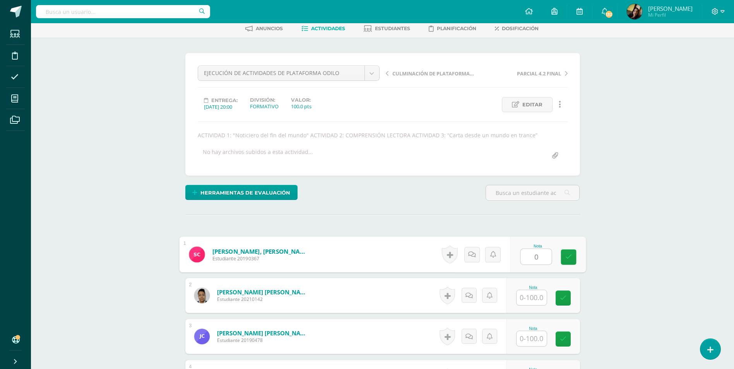
type input "0"
click at [528, 303] on input "text" at bounding box center [532, 297] width 30 height 15
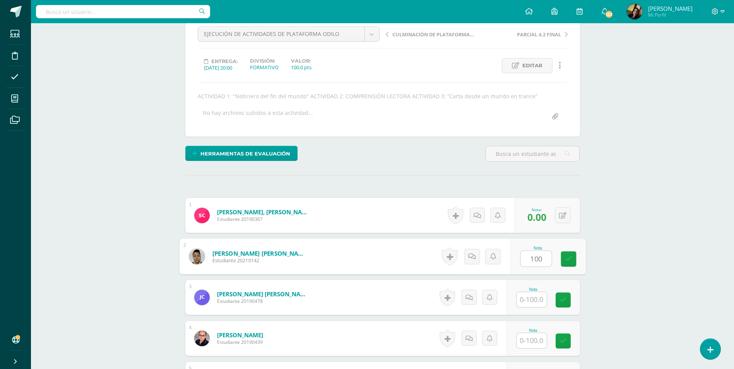
scroll to position [79, 0]
type input "100"
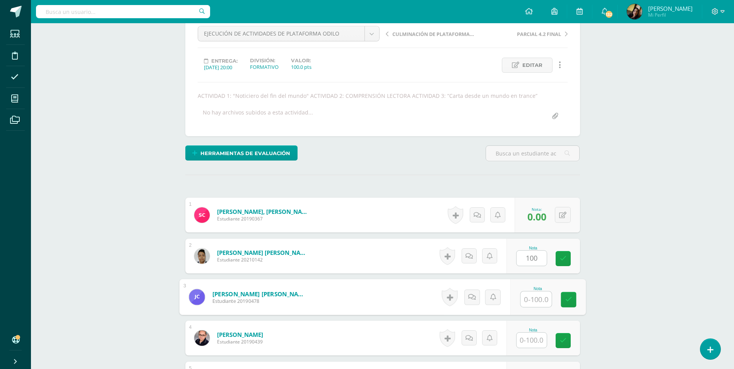
click at [531, 303] on input "text" at bounding box center [536, 299] width 31 height 15
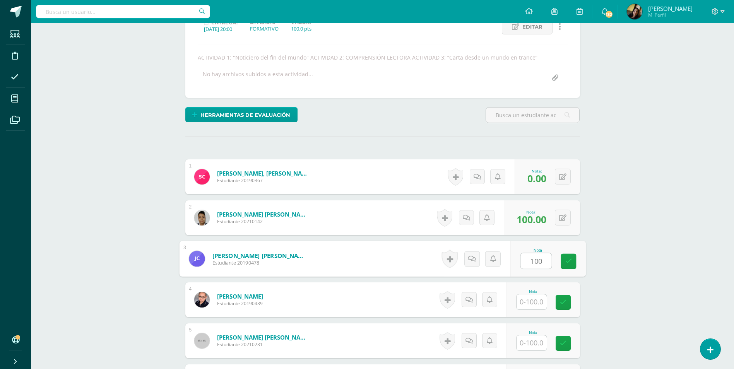
scroll to position [195, 0]
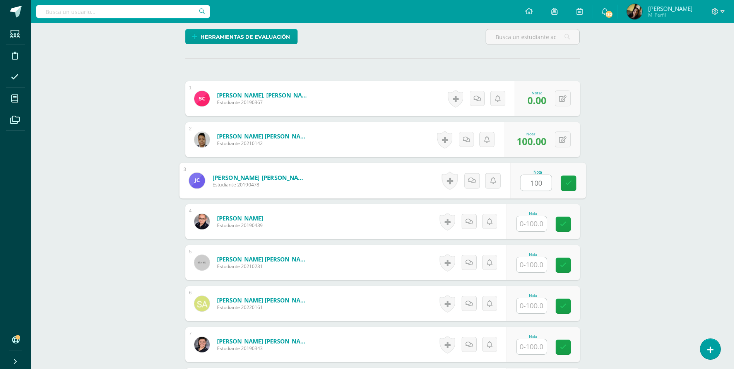
type input "100"
click at [541, 227] on input "text" at bounding box center [536, 223] width 31 height 15
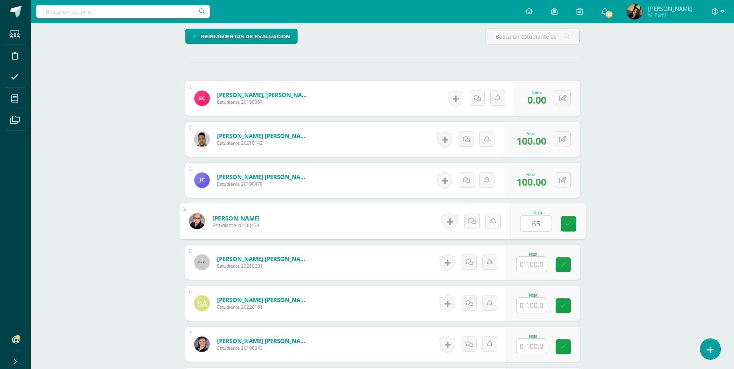
type input "65"
click at [533, 266] on input "text" at bounding box center [536, 264] width 31 height 15
type input "100"
click at [537, 307] on input "text" at bounding box center [532, 305] width 30 height 15
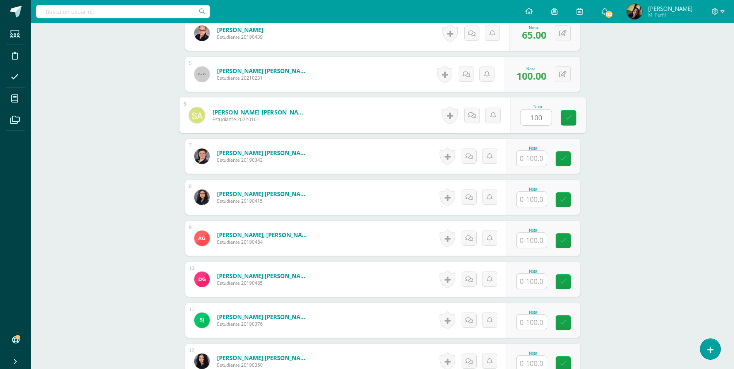
scroll to position [389, 0]
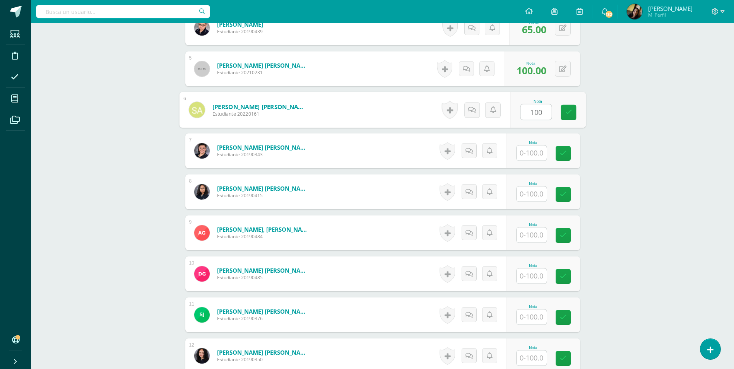
type input "100"
click at [538, 153] on input "text" at bounding box center [532, 153] width 30 height 15
type input "100"
click at [537, 187] on input "text" at bounding box center [536, 194] width 31 height 15
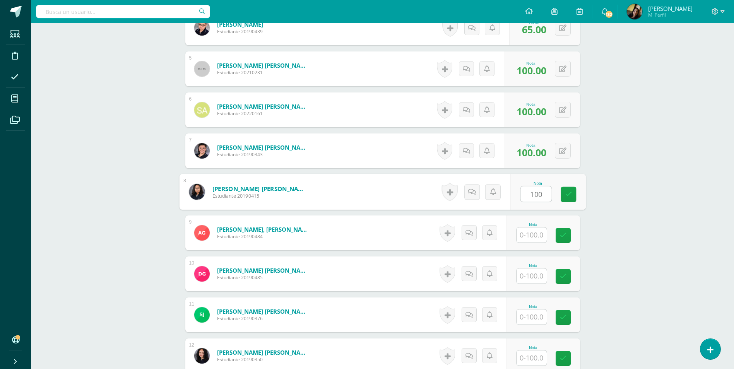
type input "100"
click at [534, 228] on input "text" at bounding box center [536, 235] width 31 height 15
type input "0"
click at [527, 274] on input "text" at bounding box center [532, 276] width 30 height 15
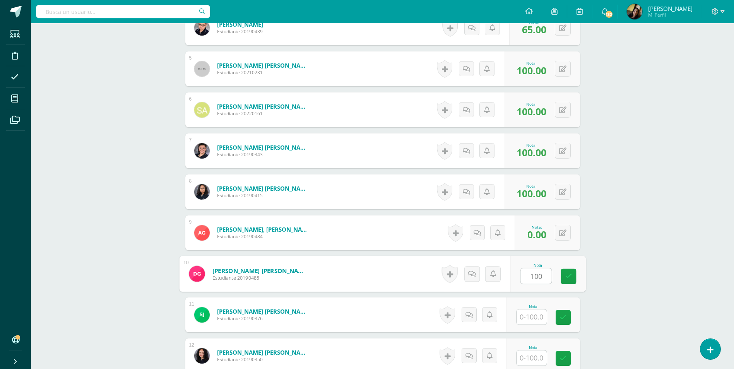
type input "100"
click at [535, 310] on input "text" at bounding box center [536, 317] width 31 height 15
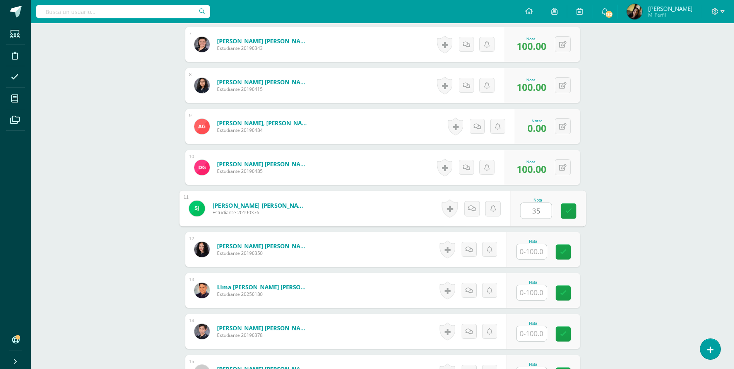
scroll to position [505, 0]
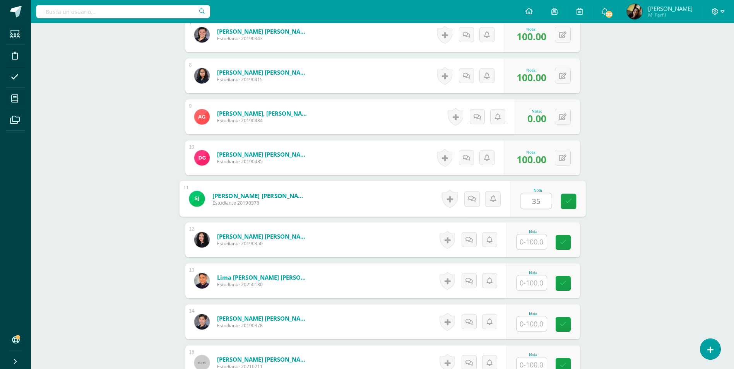
type input "35"
click at [528, 247] on input "text" at bounding box center [532, 242] width 30 height 15
type input "100"
click at [537, 286] on input "text" at bounding box center [532, 283] width 30 height 15
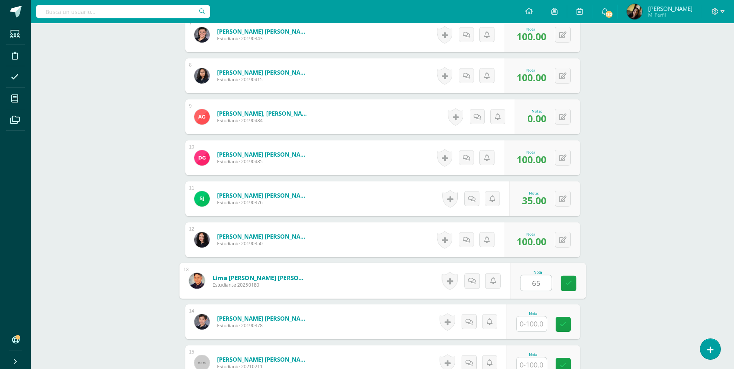
type input "65"
click at [537, 322] on input "text" at bounding box center [536, 324] width 31 height 15
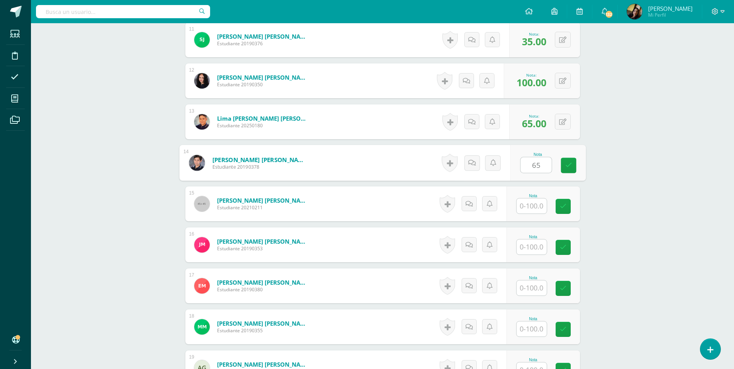
scroll to position [699, 0]
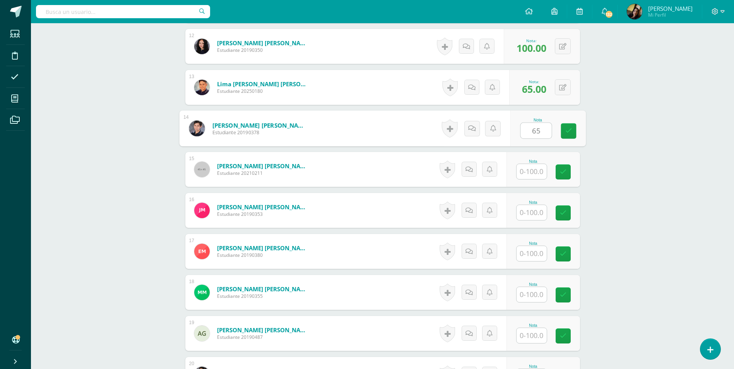
type input "65"
click at [538, 175] on input "text" at bounding box center [536, 171] width 31 height 15
type input "100"
click at [536, 207] on input "text" at bounding box center [536, 212] width 31 height 15
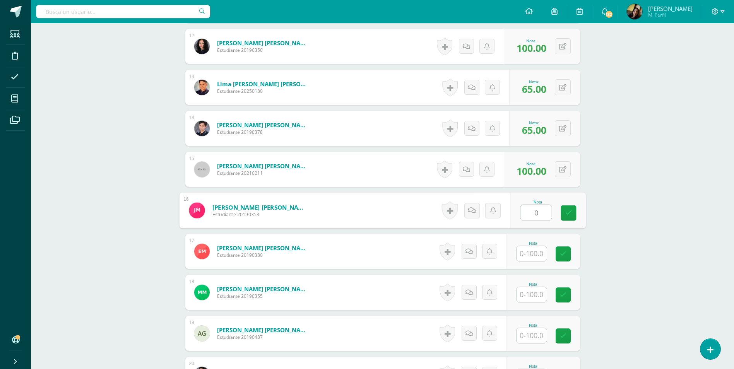
type input "0"
click at [534, 251] on input "text" at bounding box center [536, 253] width 31 height 15
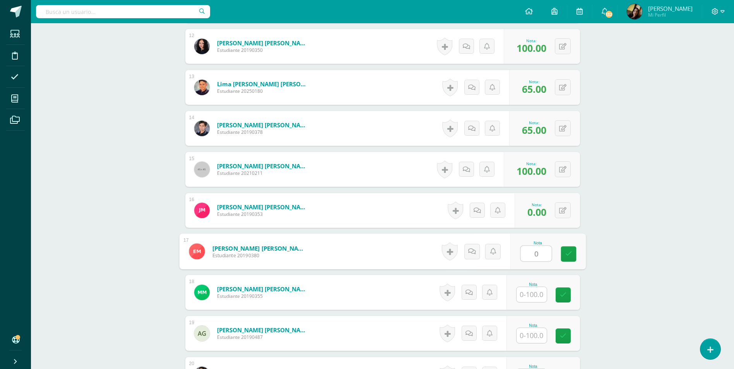
type input "0"
click at [538, 292] on input "text" at bounding box center [536, 294] width 31 height 15
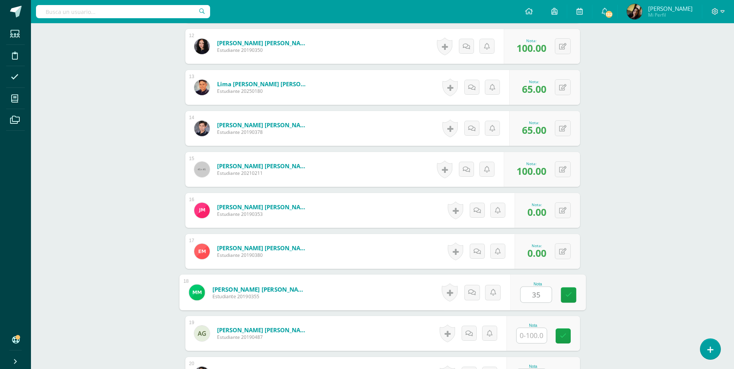
type input "35"
click at [532, 333] on input "text" at bounding box center [532, 335] width 30 height 15
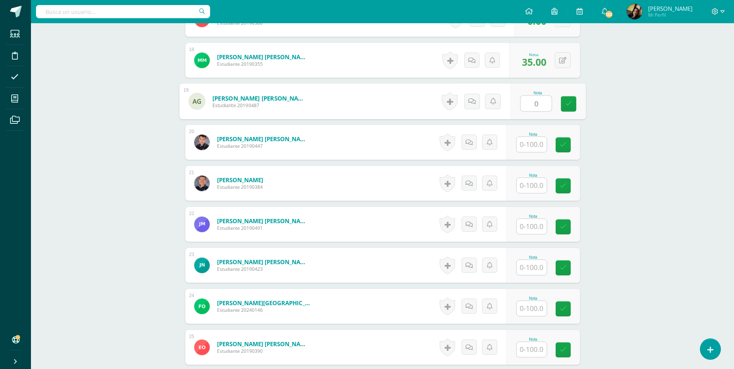
type input "0"
click at [541, 142] on input "text" at bounding box center [536, 144] width 31 height 15
type input "35"
click at [538, 181] on input "text" at bounding box center [532, 185] width 30 height 15
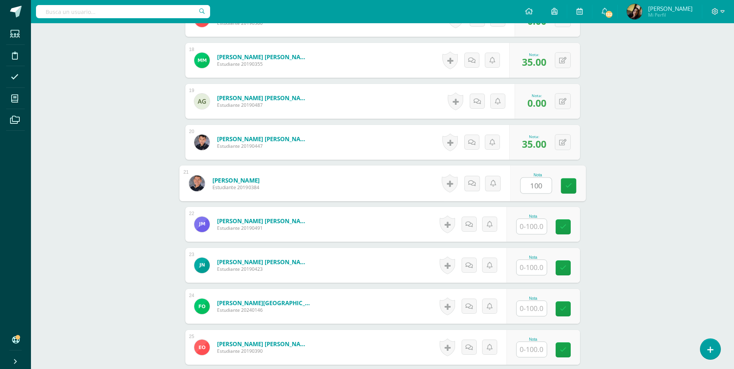
type input "100"
click at [530, 227] on input "text" at bounding box center [536, 226] width 31 height 15
type input "100"
click at [528, 264] on input "text" at bounding box center [536, 267] width 31 height 15
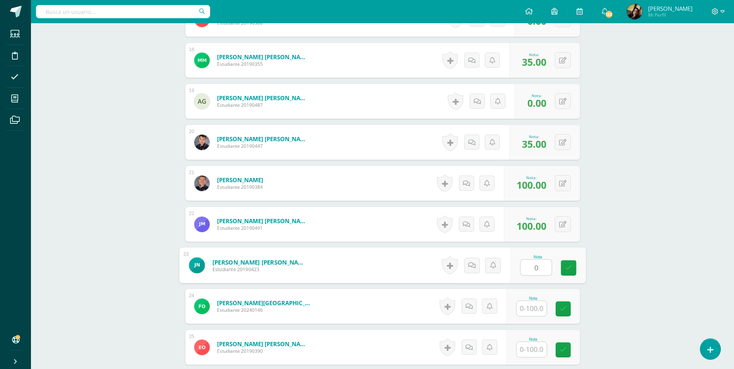
type input "0"
click at [535, 308] on input "text" at bounding box center [536, 308] width 31 height 15
type input "0"
click at [530, 360] on div "Nota" at bounding box center [544, 347] width 74 height 35
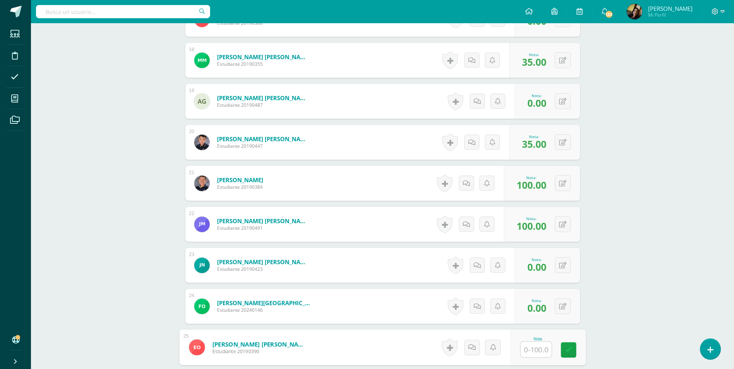
click at [534, 346] on input "text" at bounding box center [536, 349] width 31 height 15
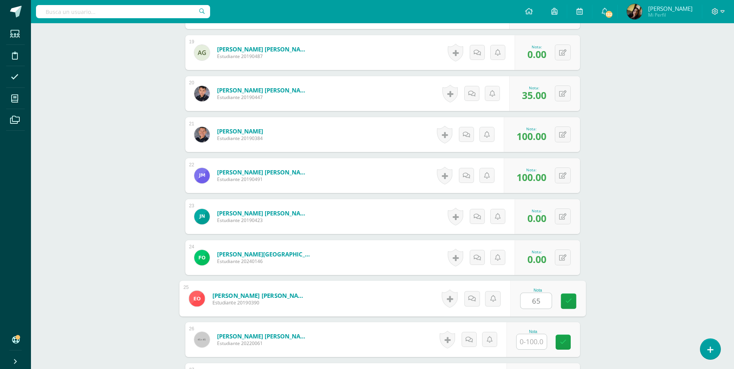
scroll to position [1125, 0]
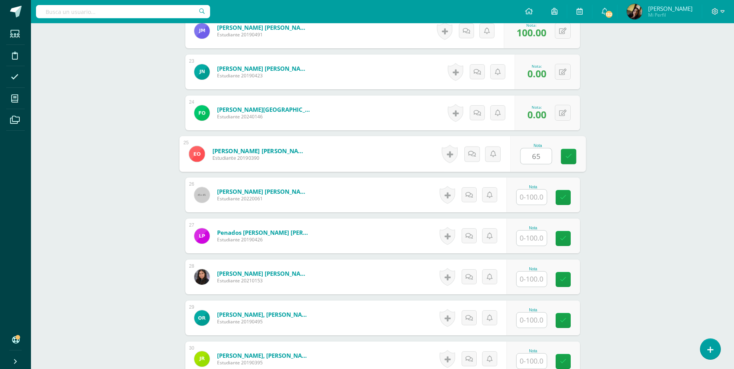
type input "65"
click at [533, 198] on input "text" at bounding box center [536, 197] width 31 height 15
type input "35"
click at [530, 229] on div "Nota" at bounding box center [533, 228] width 34 height 4
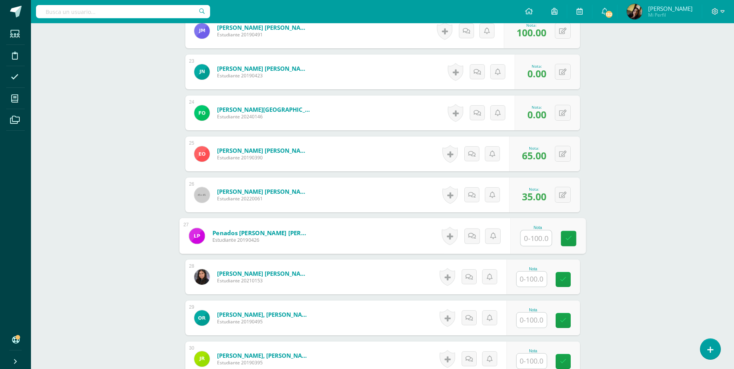
click at [531, 233] on input "text" at bounding box center [536, 238] width 31 height 15
type input "35"
click at [531, 275] on input "text" at bounding box center [536, 279] width 31 height 15
type input "100"
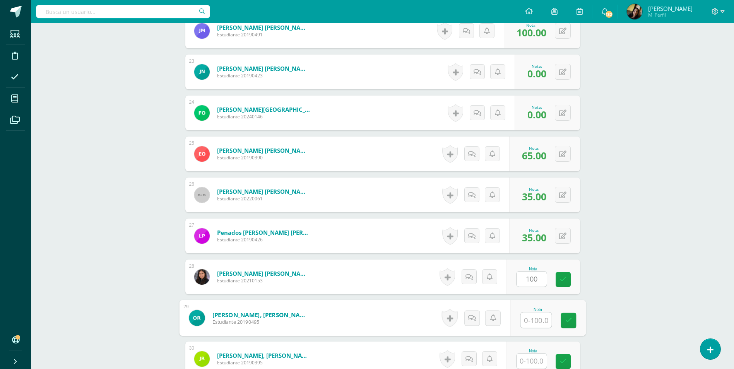
click at [525, 319] on input "text" at bounding box center [536, 320] width 31 height 15
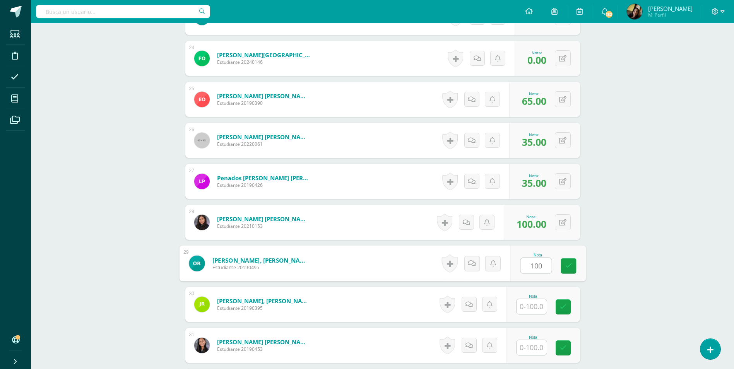
scroll to position [1279, 0]
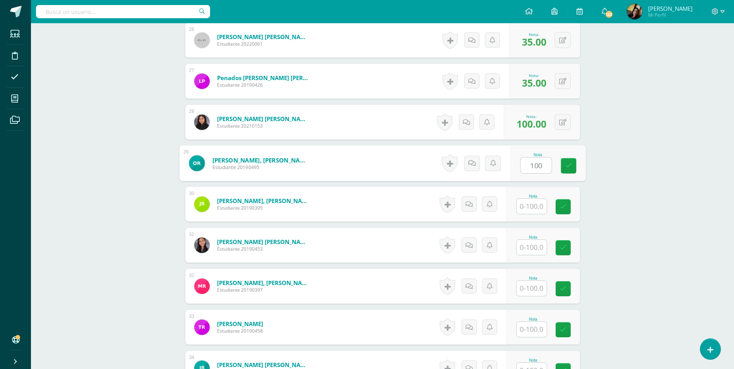
click at [531, 167] on input "100" at bounding box center [536, 165] width 31 height 15
type input "100"
click at [530, 204] on input "text" at bounding box center [536, 206] width 31 height 15
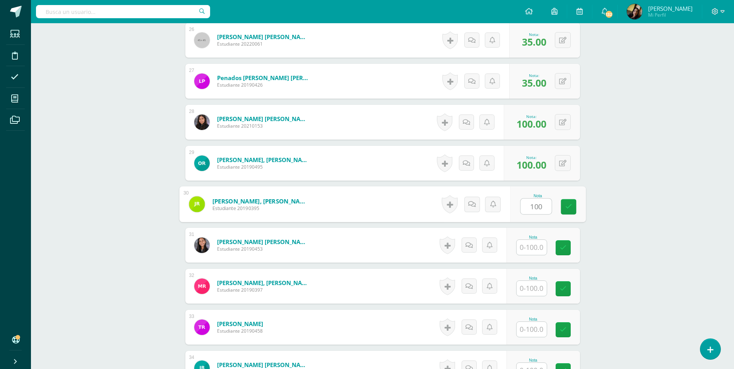
type input "100"
click at [528, 252] on input "text" at bounding box center [532, 247] width 30 height 15
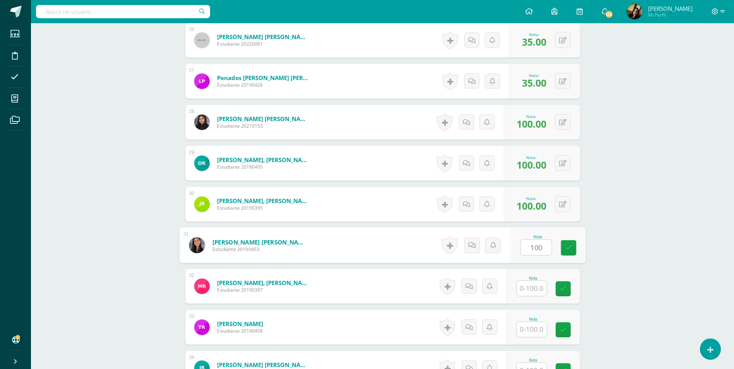
type input "100"
click at [528, 283] on input "text" at bounding box center [536, 288] width 31 height 15
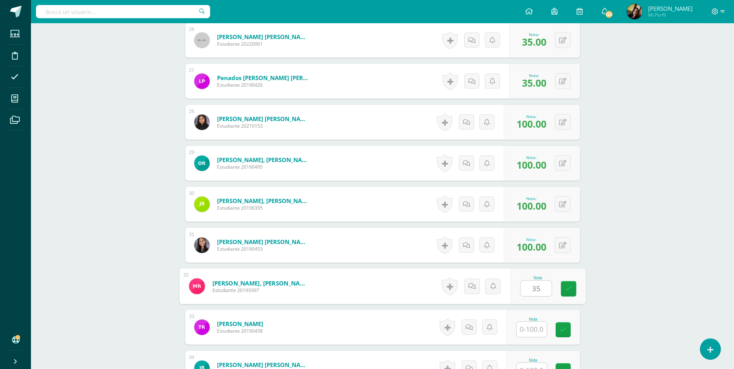
type input "35"
click at [530, 333] on input "text" at bounding box center [536, 329] width 31 height 15
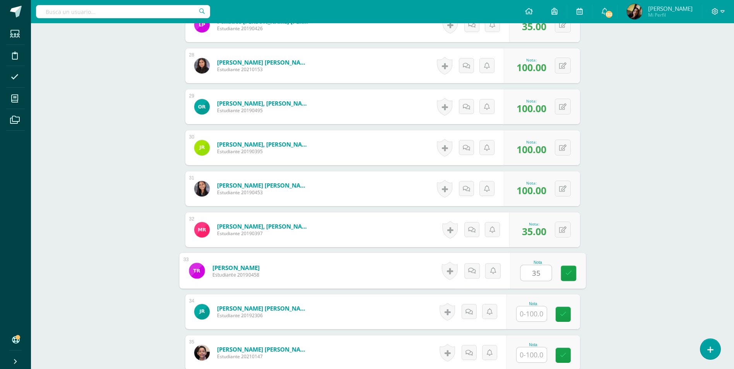
scroll to position [1512, 0]
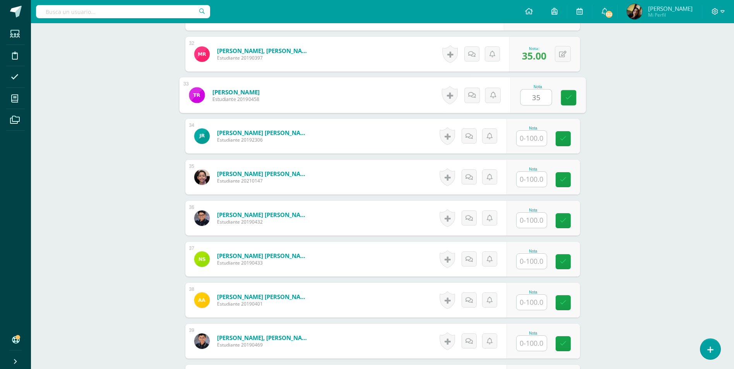
type input "35"
click at [533, 141] on input "text" at bounding box center [532, 138] width 30 height 15
type input "65"
click at [529, 177] on input "text" at bounding box center [536, 179] width 31 height 15
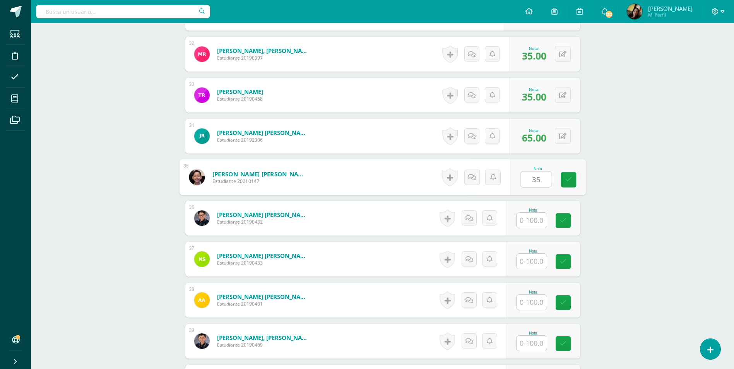
type input "35"
click at [534, 213] on input "text" at bounding box center [532, 220] width 30 height 15
type input "100"
click at [532, 257] on input "text" at bounding box center [532, 261] width 30 height 15
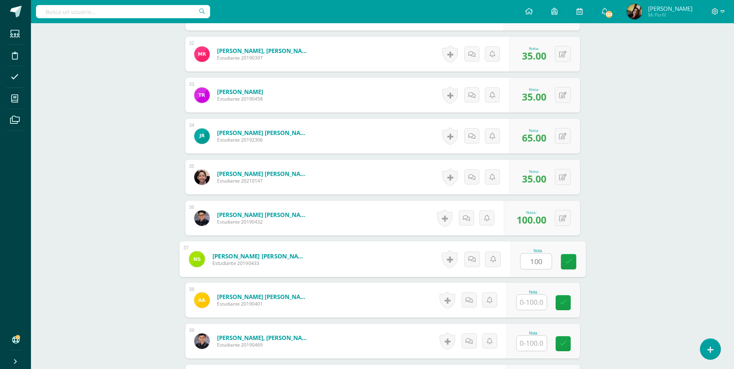
type input "100"
click at [529, 303] on input "text" at bounding box center [532, 302] width 30 height 15
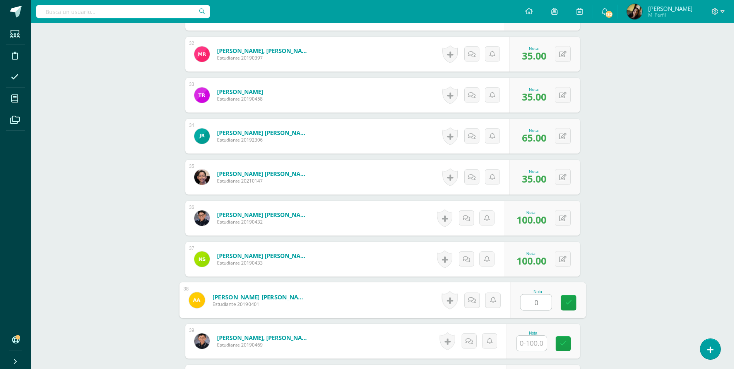
type input "0"
click at [529, 340] on input "text" at bounding box center [536, 343] width 31 height 15
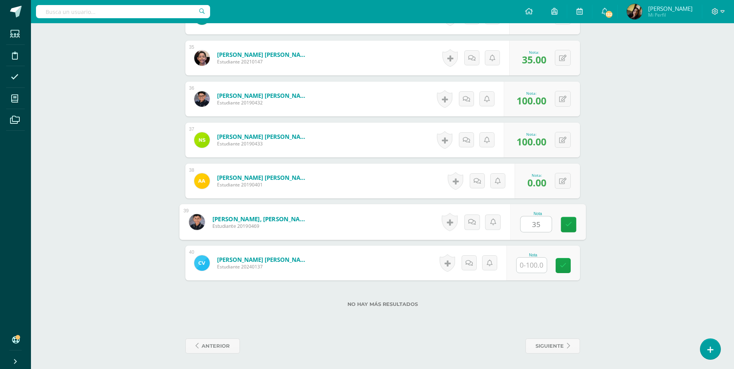
type input "35"
click at [542, 262] on input "text" at bounding box center [532, 265] width 30 height 15
type input "0"
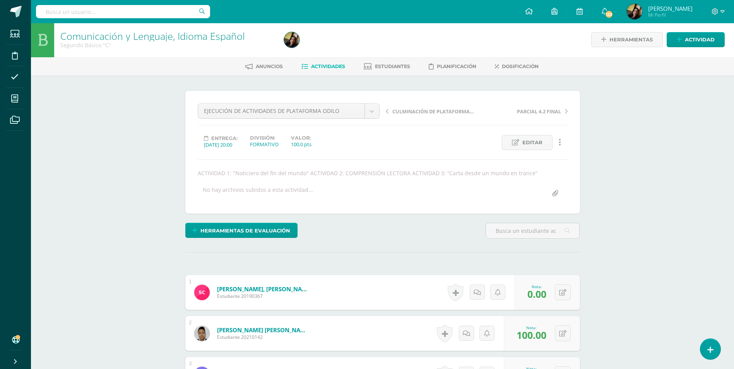
scroll to position [0, 0]
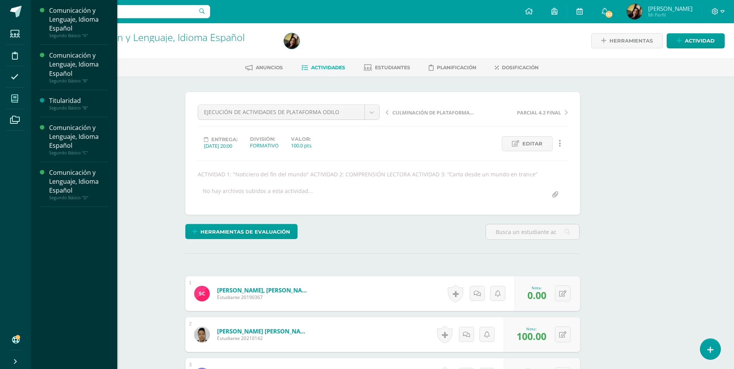
click at [9, 97] on span at bounding box center [14, 98] width 17 height 17
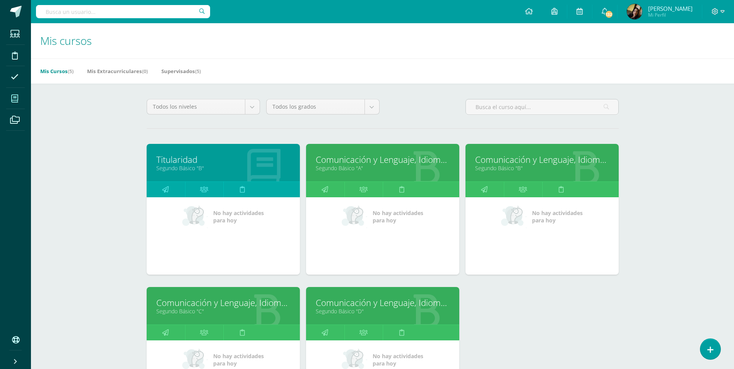
click at [356, 316] on div "Comunicación y Lenguaje, Idioma Español Segundo Básico "D"" at bounding box center [382, 306] width 153 height 38
click at [355, 310] on link "Segundo Básico "D"" at bounding box center [383, 311] width 134 height 7
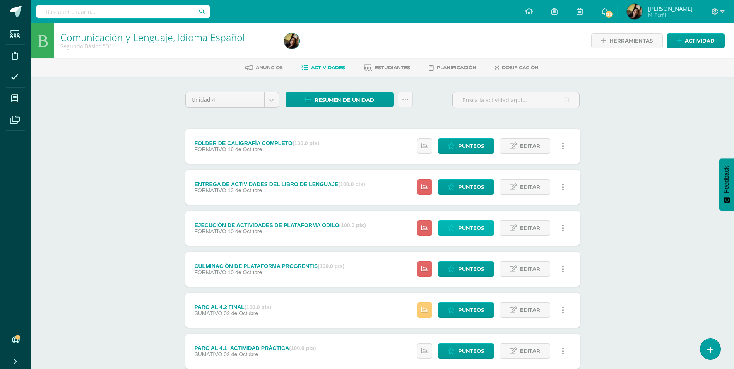
click at [473, 223] on span "Punteos" at bounding box center [471, 228] width 26 height 14
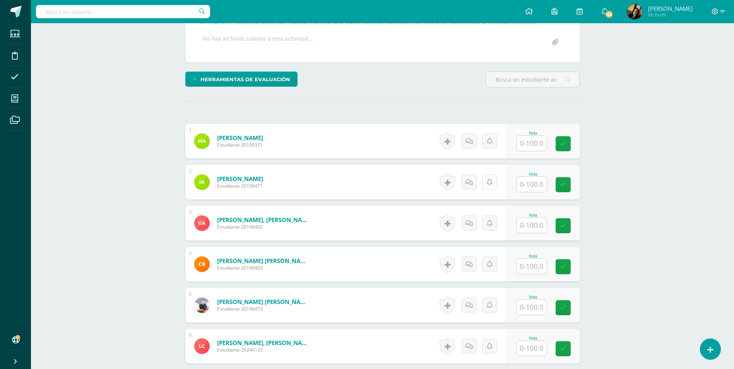
scroll to position [155, 0]
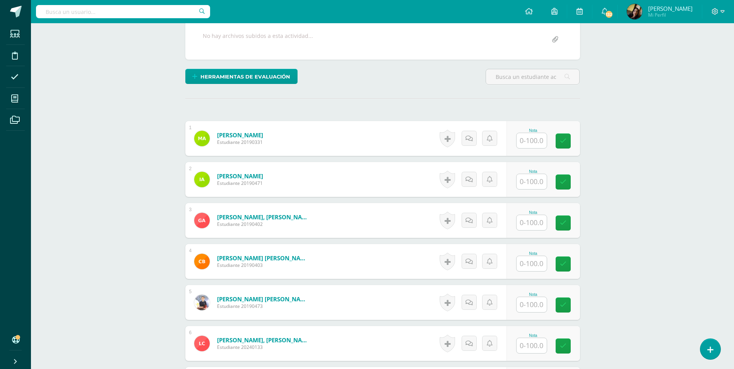
click at [535, 136] on input "text" at bounding box center [532, 140] width 30 height 15
type input "0"
click at [536, 178] on input "text" at bounding box center [532, 181] width 30 height 15
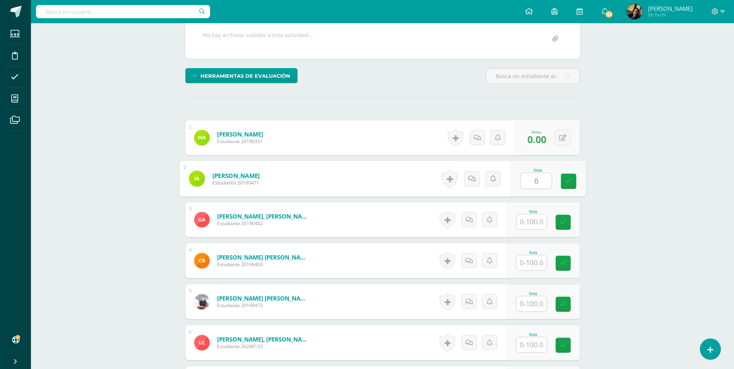
type input "0"
click at [530, 219] on input "text" at bounding box center [536, 221] width 31 height 15
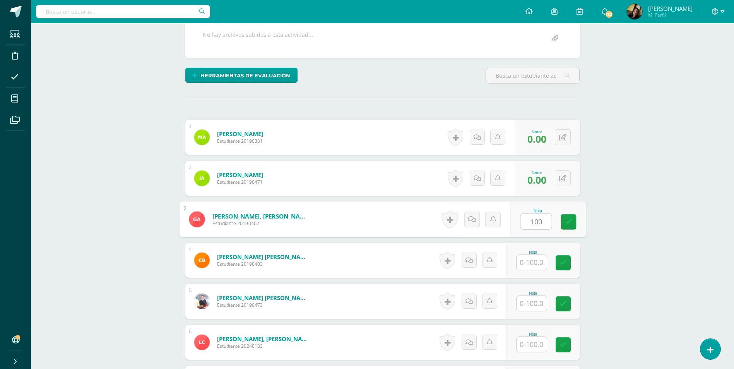
scroll to position [157, 0]
type input "100"
click at [533, 257] on input "text" at bounding box center [532, 262] width 30 height 15
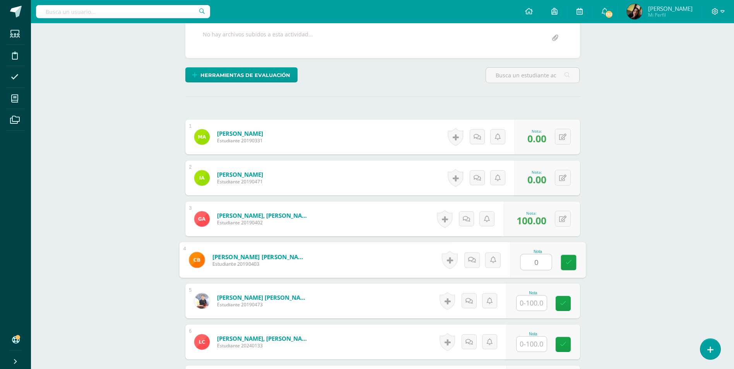
type input "0"
click at [535, 299] on input "text" at bounding box center [532, 303] width 30 height 15
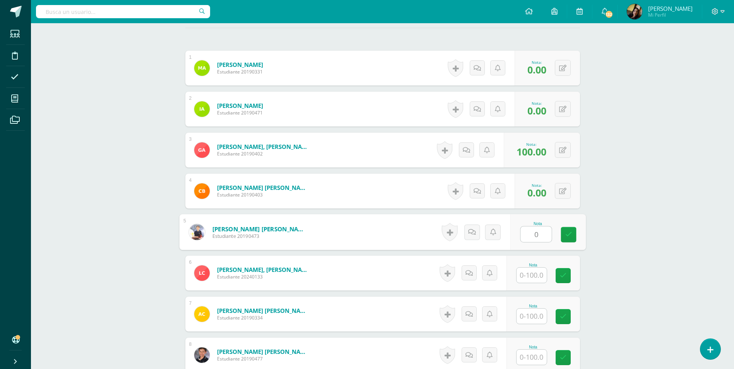
scroll to position [312, 0]
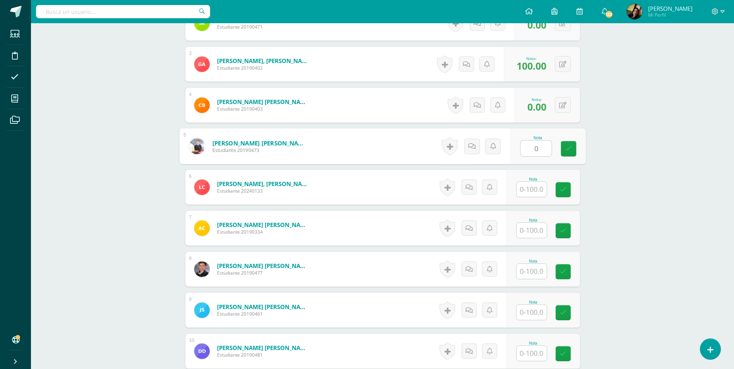
type input "0"
click at [530, 189] on input "text" at bounding box center [536, 189] width 31 height 15
type input "100"
click at [531, 228] on input "text" at bounding box center [536, 230] width 31 height 15
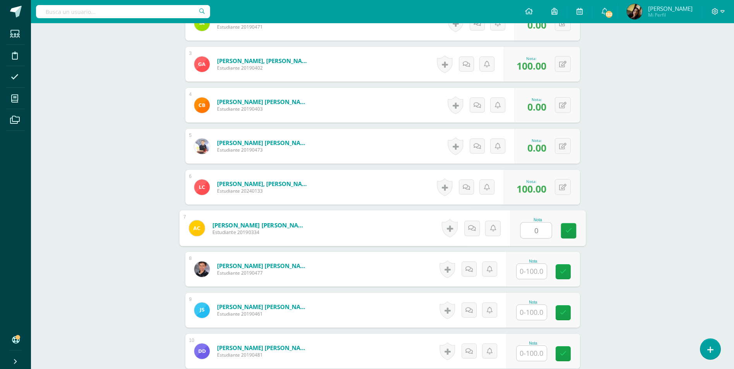
type input "0"
click at [534, 269] on input "text" at bounding box center [532, 271] width 30 height 15
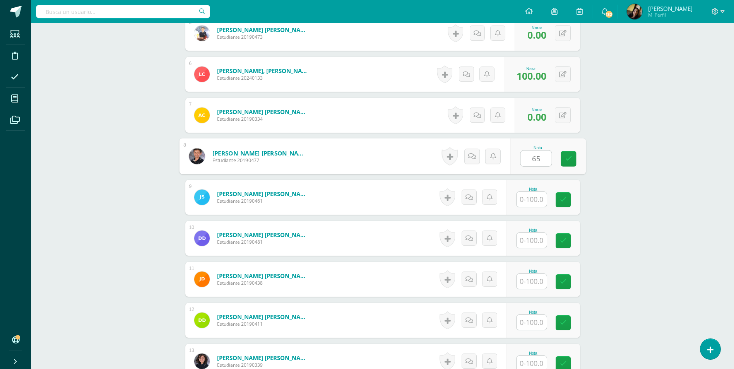
scroll to position [428, 0]
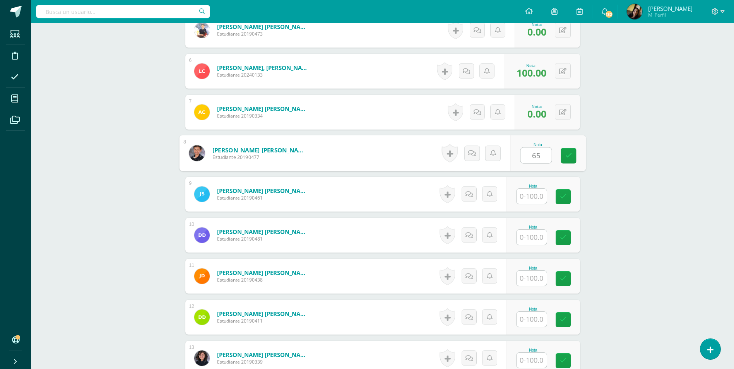
type input "65"
click at [532, 196] on input "text" at bounding box center [536, 196] width 31 height 15
type input "0"
click at [535, 237] on input "text" at bounding box center [536, 237] width 31 height 15
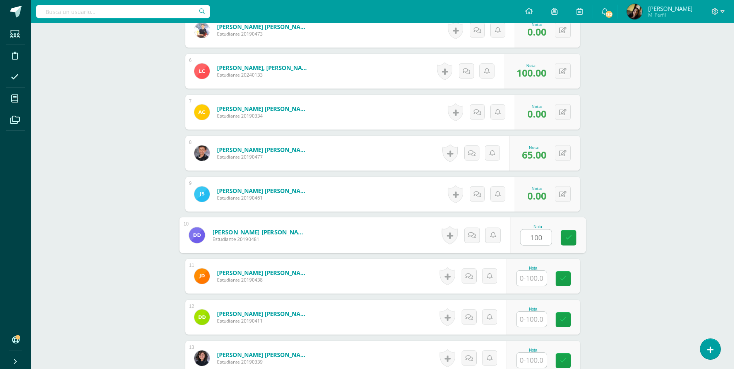
type input "100"
click at [533, 284] on input "text" at bounding box center [532, 278] width 30 height 15
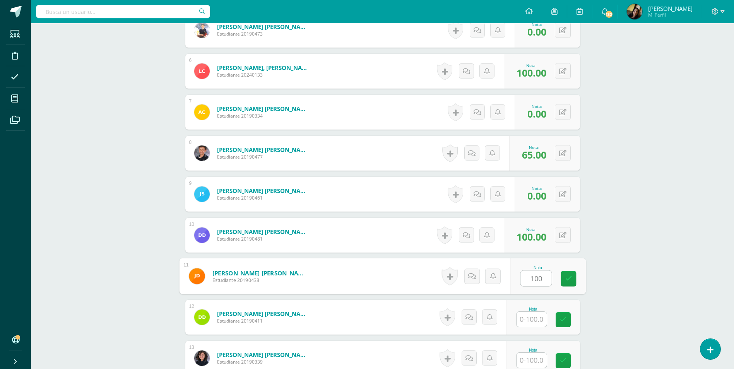
type input "100"
click at [525, 329] on div "Nota" at bounding box center [544, 317] width 74 height 35
click at [528, 321] on input "text" at bounding box center [532, 319] width 30 height 15
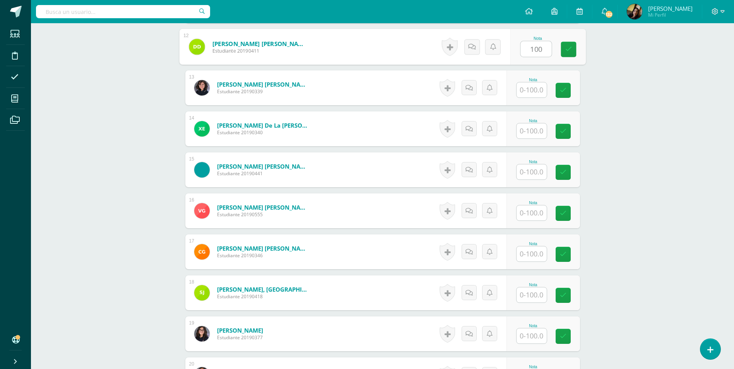
scroll to position [699, 0]
type input "100"
click at [534, 76] on div "Nota" at bounding box center [544, 87] width 74 height 35
click at [533, 88] on input "text" at bounding box center [532, 89] width 30 height 15
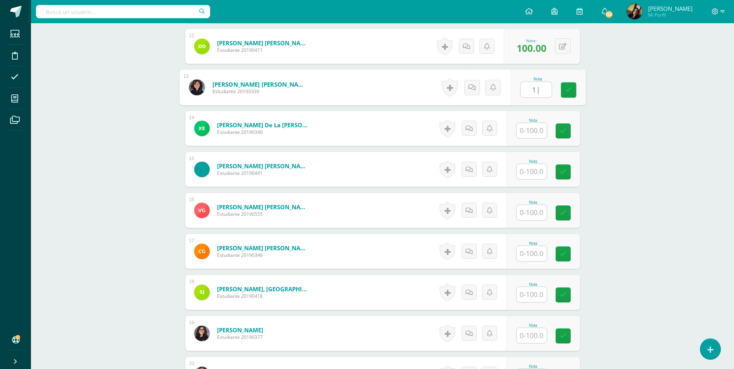
type input "1"
type input "100"
click at [523, 131] on input "text" at bounding box center [532, 130] width 30 height 15
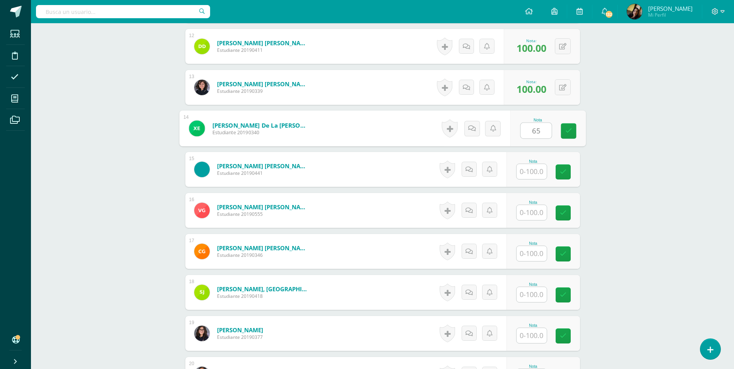
type input "65"
click at [533, 164] on input "text" at bounding box center [536, 171] width 31 height 15
type input "100"
click at [533, 210] on input "text" at bounding box center [532, 212] width 30 height 15
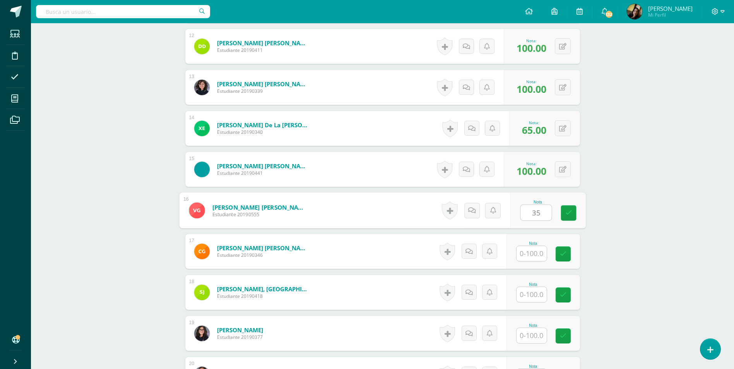
type input "35"
click at [533, 251] on input "text" at bounding box center [536, 253] width 31 height 15
type input "100"
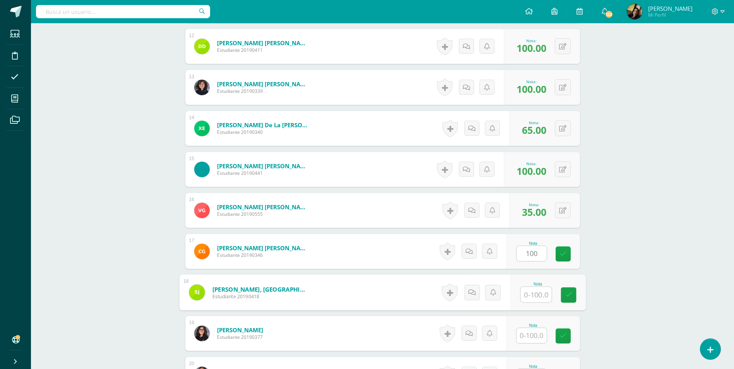
click at [539, 293] on input "text" at bounding box center [536, 294] width 31 height 15
type input "0"
click at [541, 336] on input "text" at bounding box center [532, 335] width 30 height 15
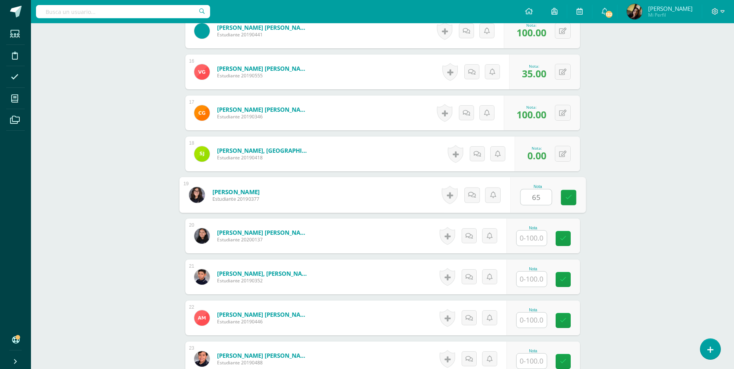
scroll to position [854, 0]
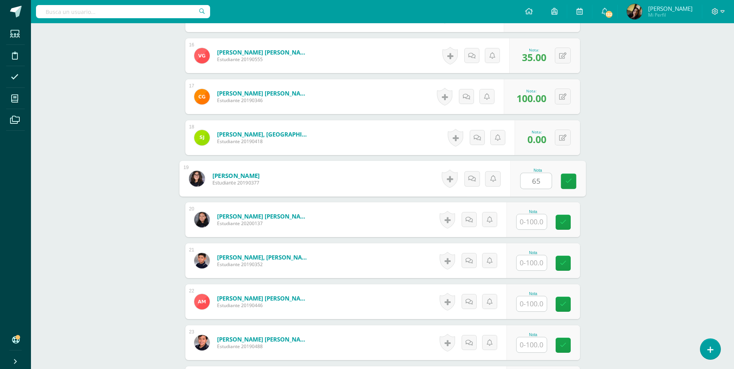
type input "65"
click at [533, 218] on input "text" at bounding box center [536, 221] width 31 height 15
type input "0"
click at [533, 262] on input "text" at bounding box center [532, 262] width 30 height 15
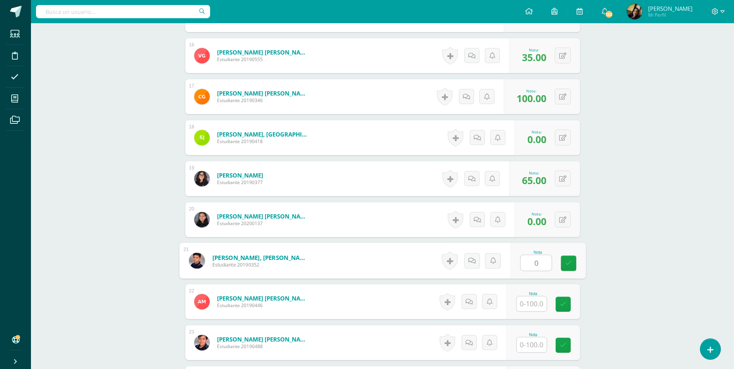
type input "0"
click at [537, 301] on input "text" at bounding box center [536, 304] width 31 height 15
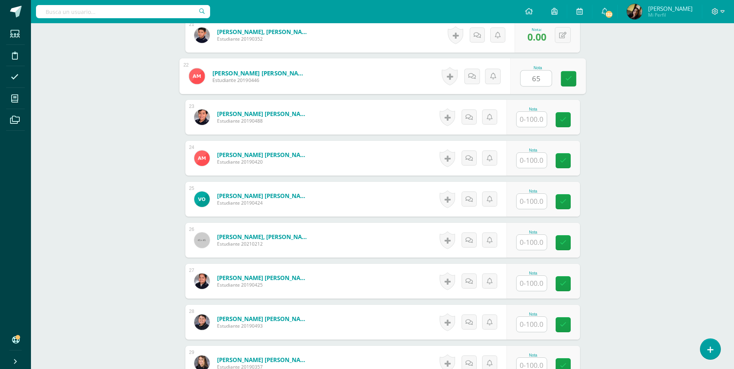
scroll to position [1086, 0]
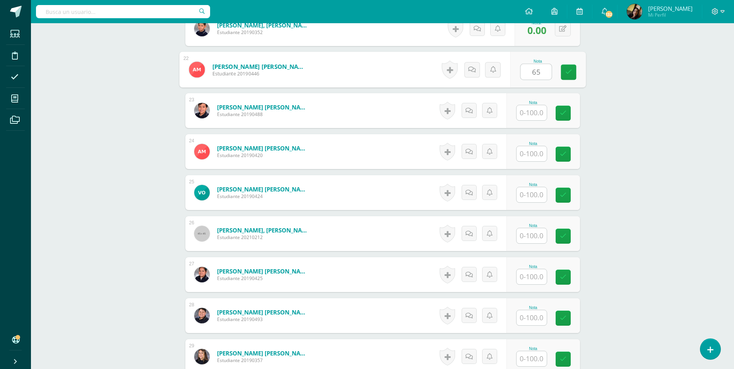
type input "65"
click at [534, 116] on input "text" at bounding box center [536, 112] width 31 height 15
type input "100"
click at [533, 151] on input "text" at bounding box center [532, 153] width 30 height 15
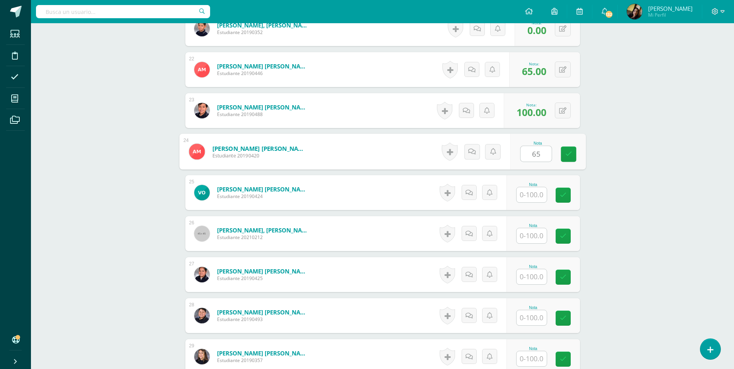
type input "65"
click at [533, 193] on input "text" at bounding box center [532, 194] width 30 height 15
type input "35"
click at [530, 237] on input "text" at bounding box center [536, 235] width 31 height 15
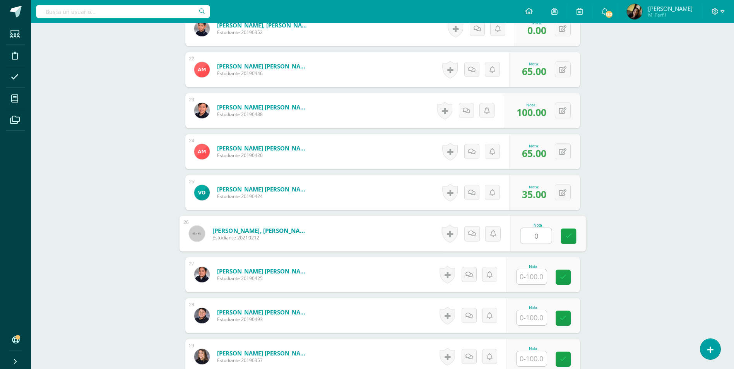
type input "0"
click at [532, 281] on input "text" at bounding box center [536, 276] width 31 height 15
type input "100"
click at [533, 316] on input "text" at bounding box center [532, 317] width 30 height 15
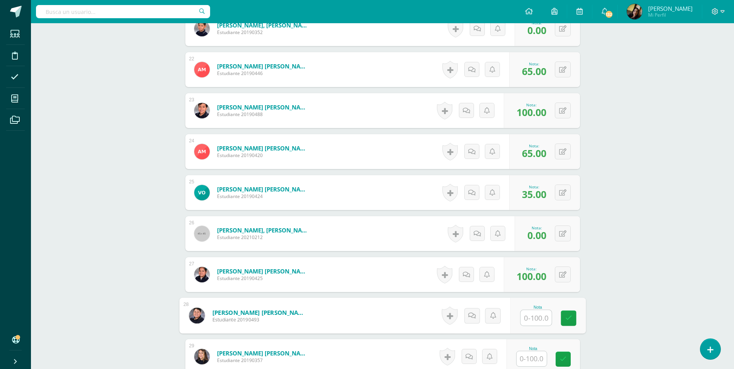
type input "2"
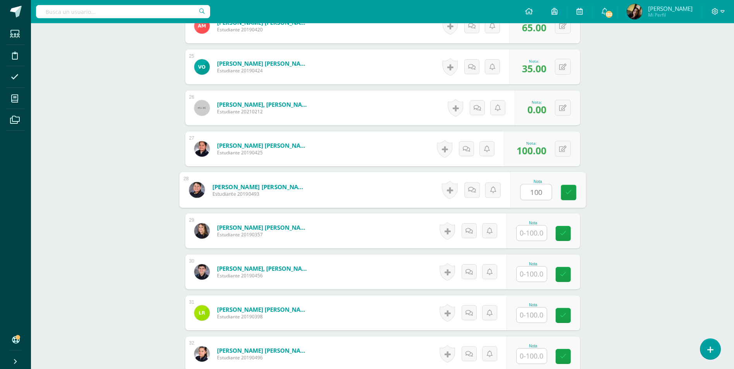
scroll to position [1279, 0]
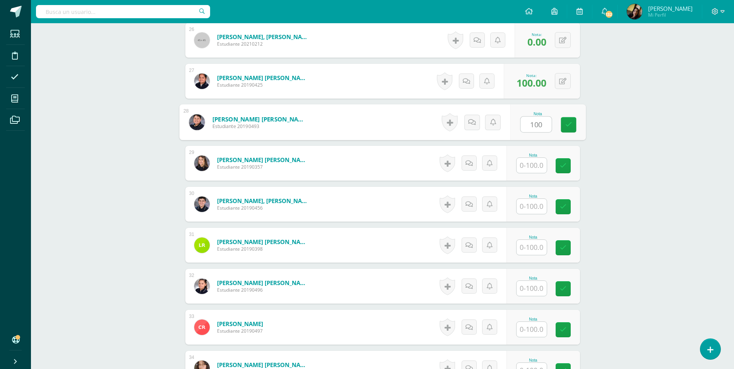
type input "100"
click at [535, 159] on input "text" at bounding box center [532, 165] width 30 height 15
type input "0"
click at [532, 209] on input "text" at bounding box center [532, 206] width 30 height 15
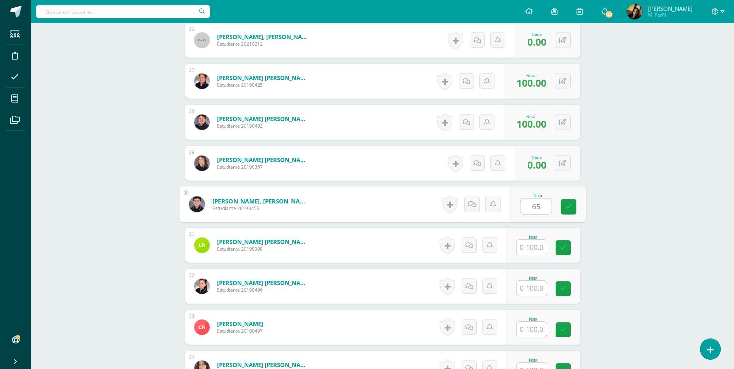
type input "65"
click at [529, 245] on input "text" at bounding box center [532, 247] width 30 height 15
type input "0"
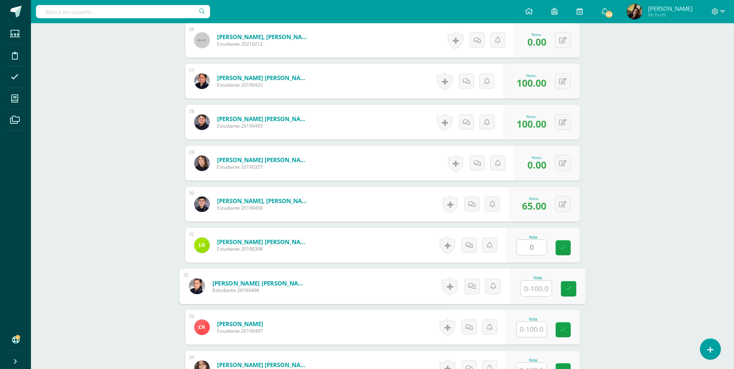
click at [530, 289] on input "text" at bounding box center [536, 288] width 31 height 15
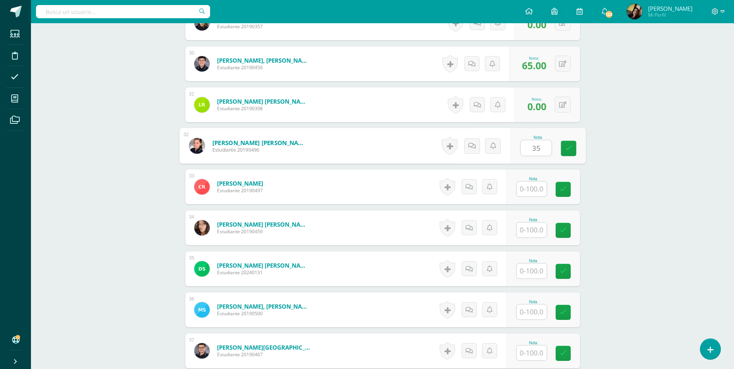
scroll to position [1434, 0]
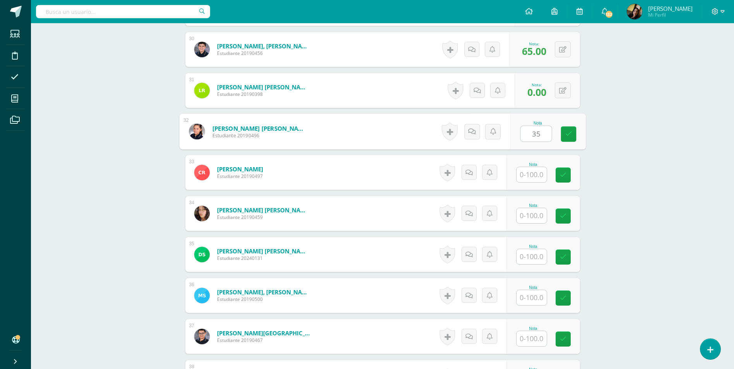
type input "35"
click at [533, 173] on input "text" at bounding box center [532, 174] width 30 height 15
type input "0"
click at [531, 217] on input "text" at bounding box center [532, 215] width 30 height 15
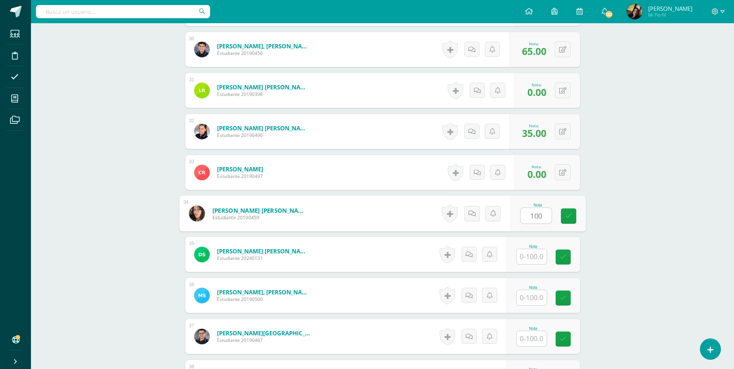
type input "100"
click at [532, 249] on div at bounding box center [531, 257] width 31 height 16
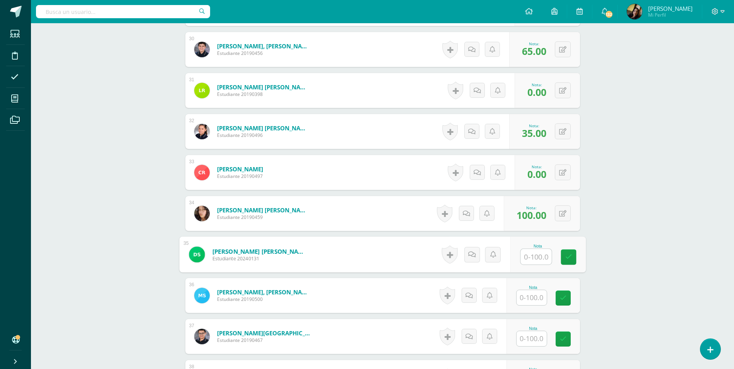
click at [533, 259] on input "text" at bounding box center [536, 256] width 31 height 15
type input "100"
click at [534, 297] on input "text" at bounding box center [532, 297] width 30 height 15
type input "35"
click at [534, 340] on input "text" at bounding box center [536, 338] width 31 height 15
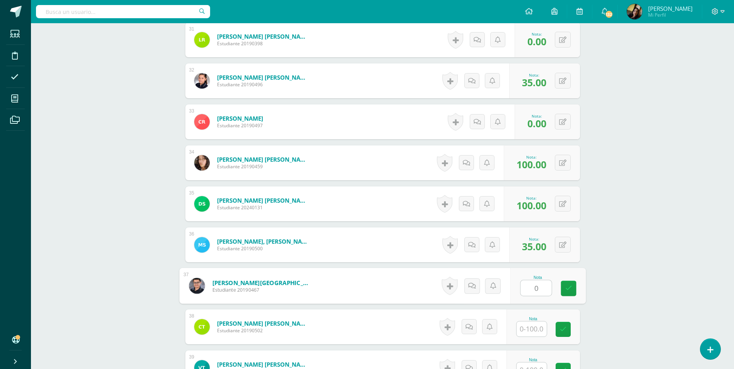
scroll to position [1589, 0]
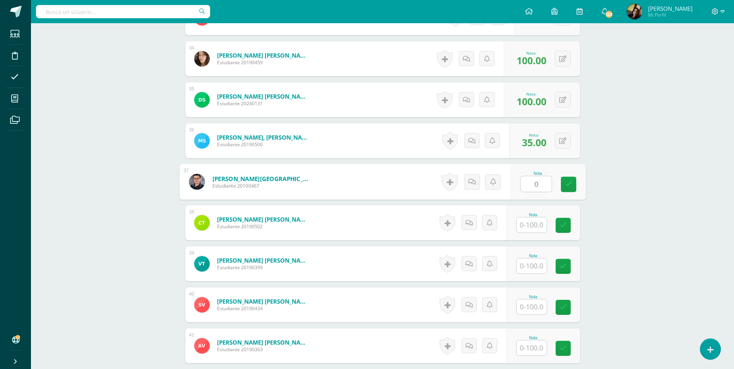
type input "0"
click at [535, 228] on input "text" at bounding box center [532, 225] width 30 height 15
type input "0"
click at [529, 265] on input "text" at bounding box center [532, 266] width 30 height 15
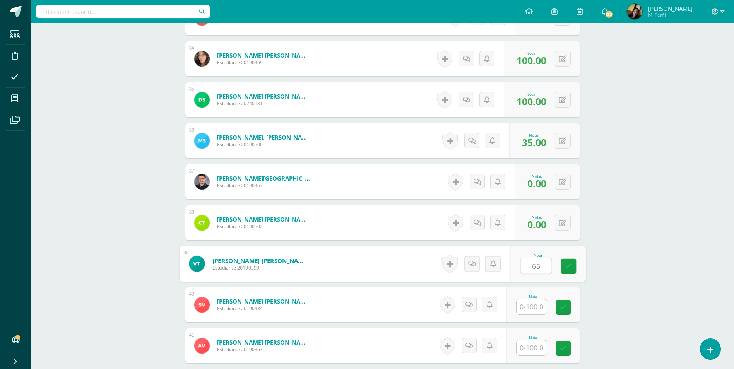
type input "65"
click at [536, 301] on input "text" at bounding box center [536, 307] width 31 height 15
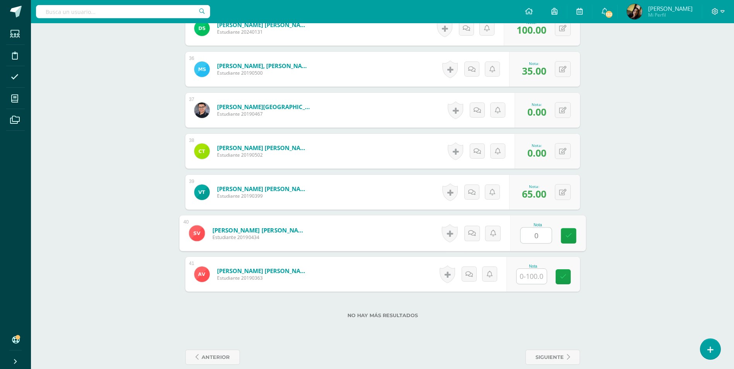
scroll to position [1672, 0]
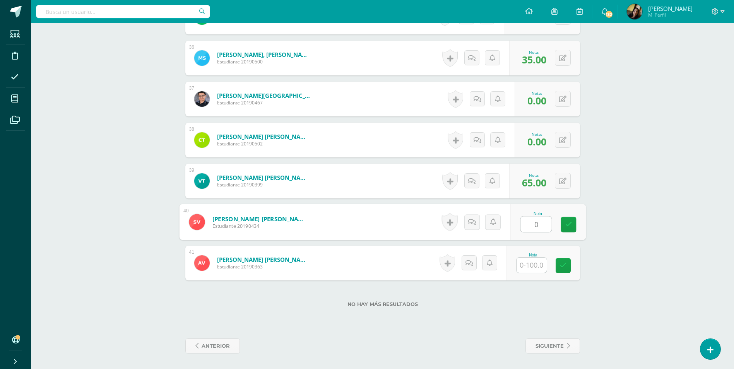
type input "0"
click at [533, 263] on input "text" at bounding box center [532, 265] width 30 height 15
type input "35"
click at [562, 225] on button at bounding box center [568, 222] width 16 height 16
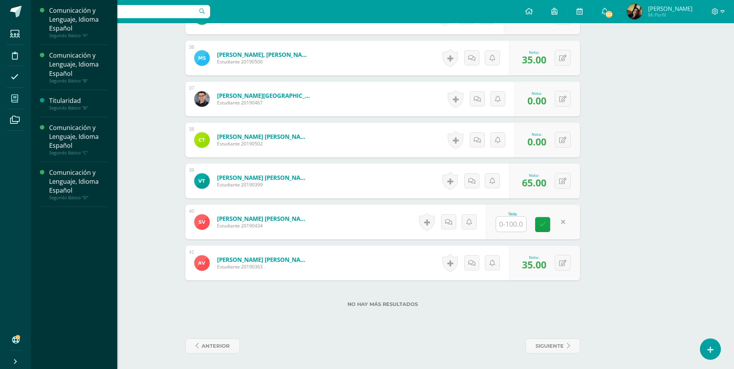
click at [15, 96] on icon at bounding box center [14, 99] width 7 height 8
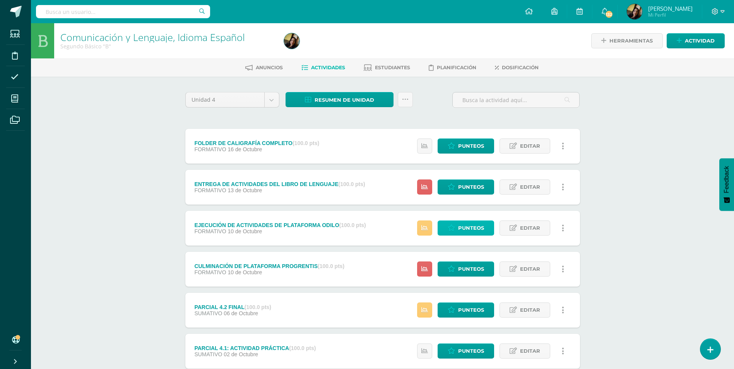
click at [458, 231] on link "Punteos" at bounding box center [466, 228] width 57 height 15
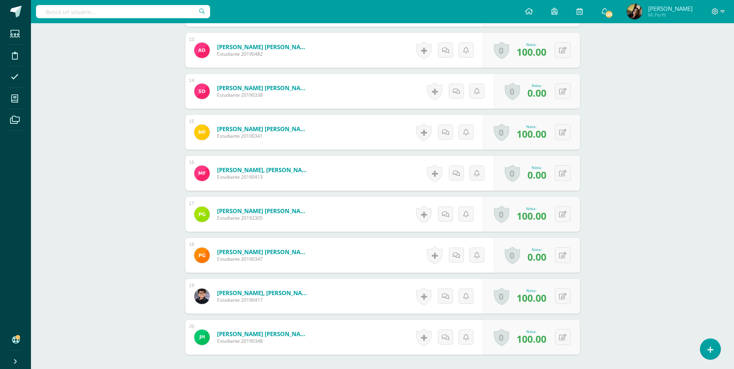
scroll to position [736, 0]
click at [561, 256] on button at bounding box center [563, 255] width 16 height 16
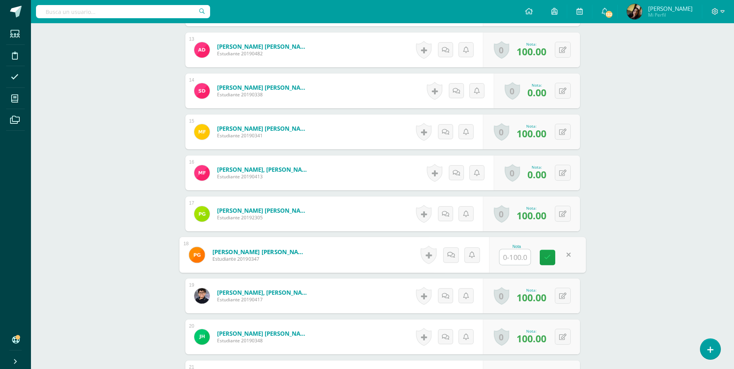
scroll to position [737, 0]
click at [74, 194] on div "Comunicación y Lenguaje, Idioma Español Segundo Básico "B" Herramientas Detalle…" at bounding box center [382, 69] width 703 height 1564
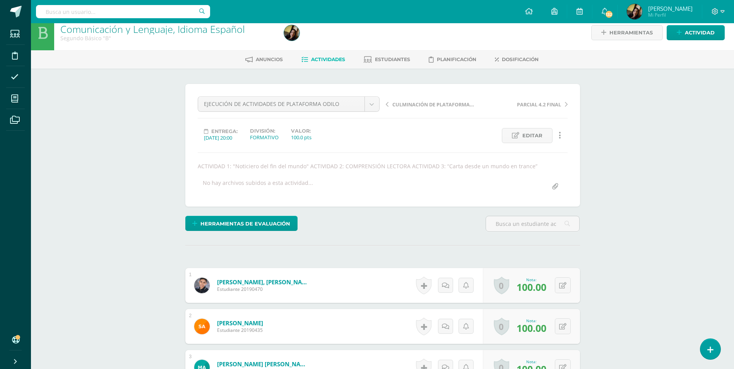
scroll to position [0, 0]
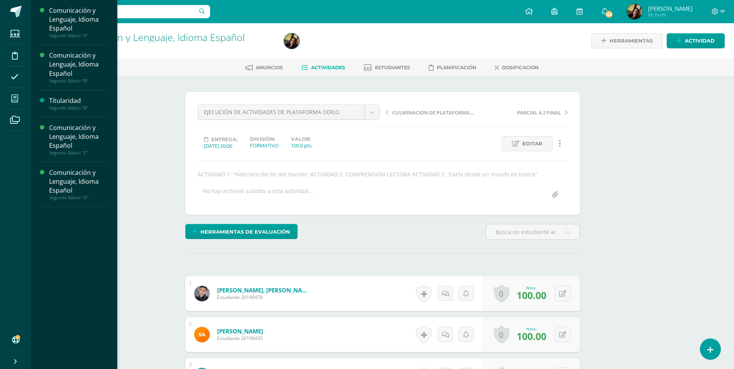
click at [13, 101] on icon at bounding box center [14, 99] width 7 height 8
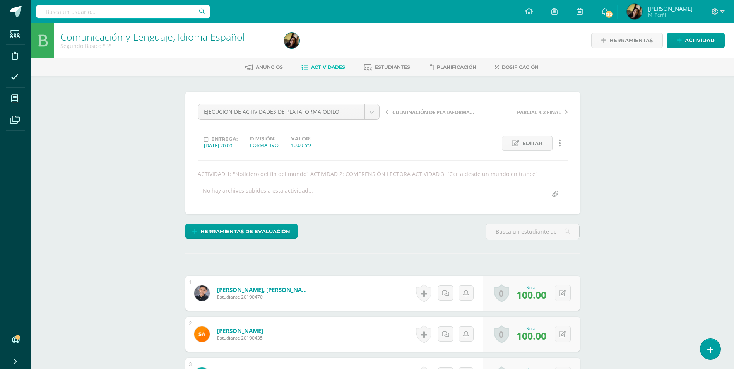
scroll to position [1, 0]
